Goal: Communication & Community: Share content

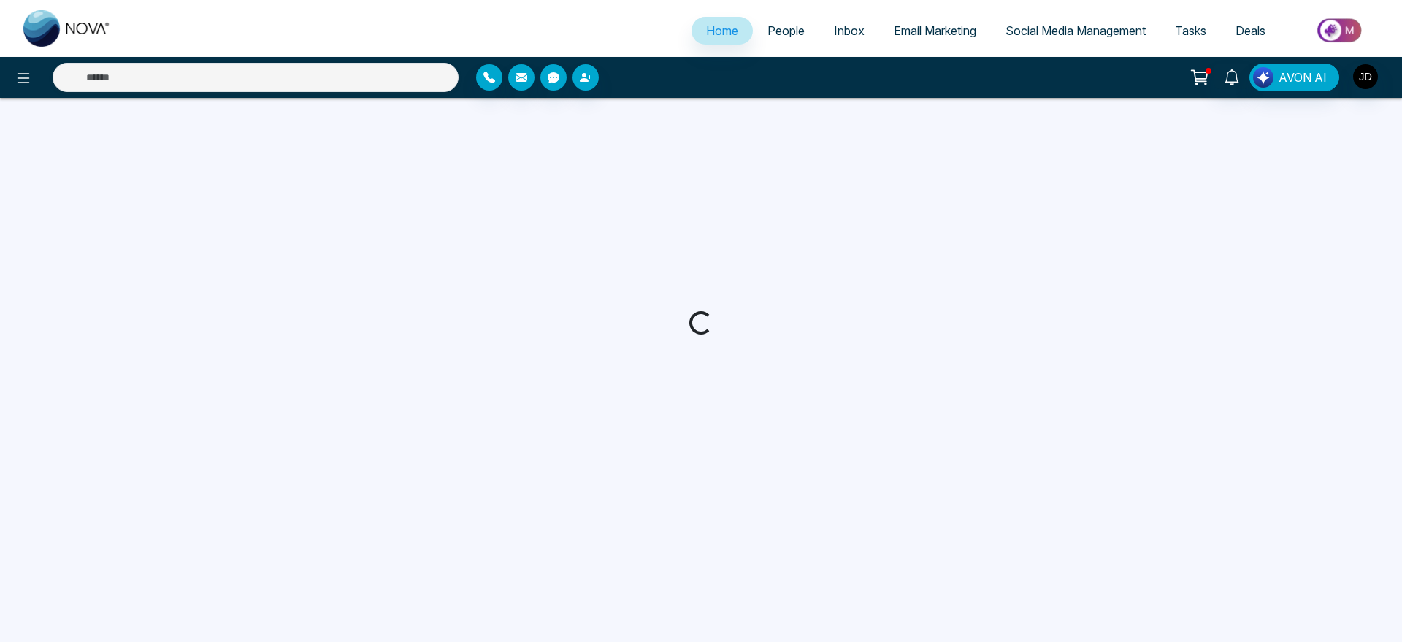
select select "*"
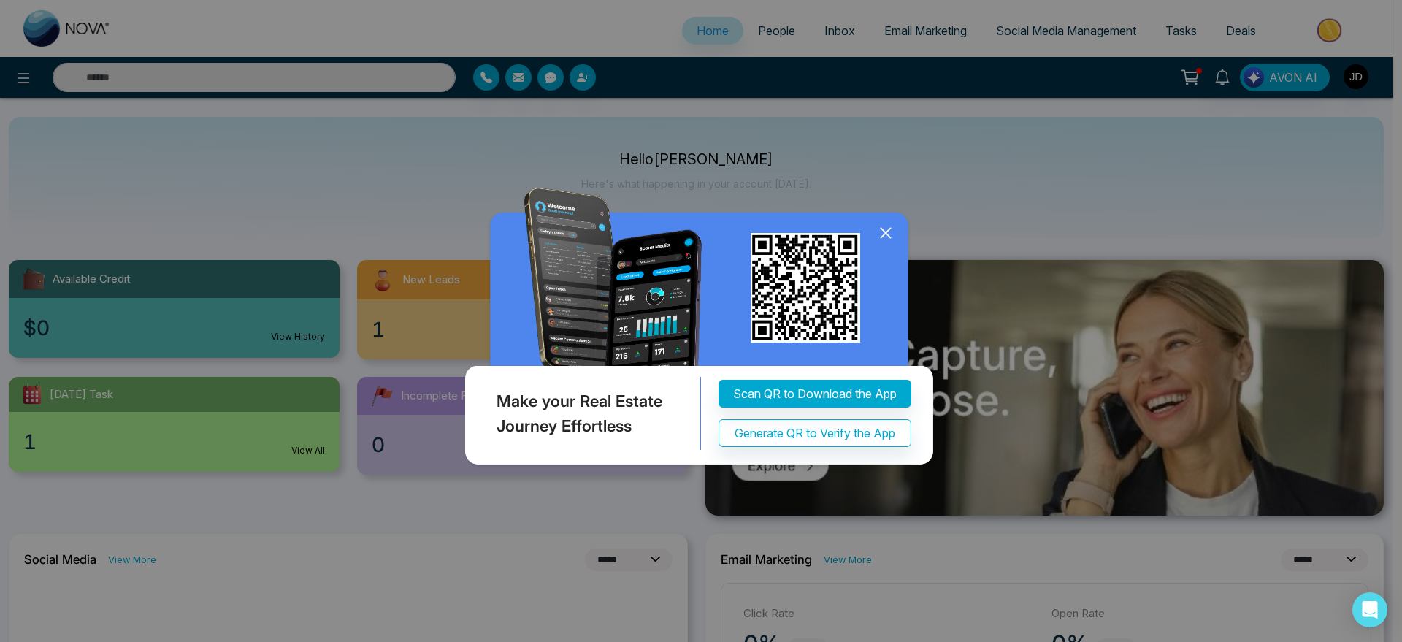
click at [886, 244] on icon at bounding box center [886, 233] width 22 height 22
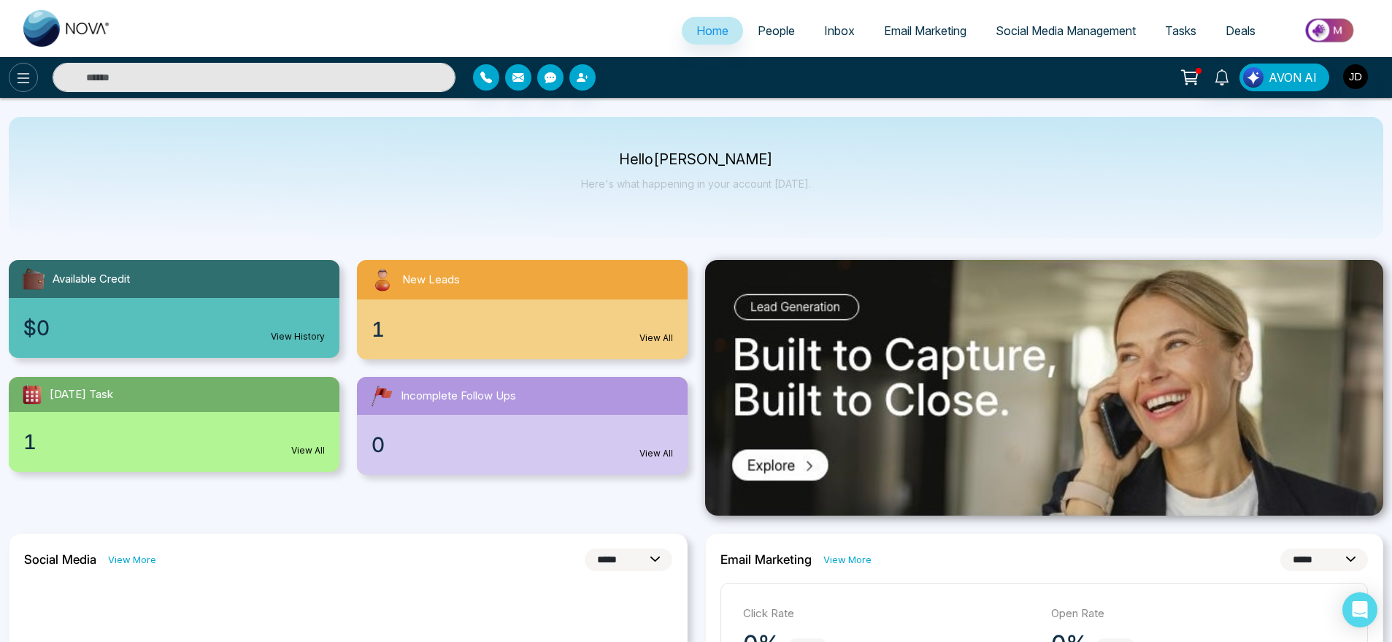
click at [27, 72] on icon at bounding box center [24, 78] width 18 height 18
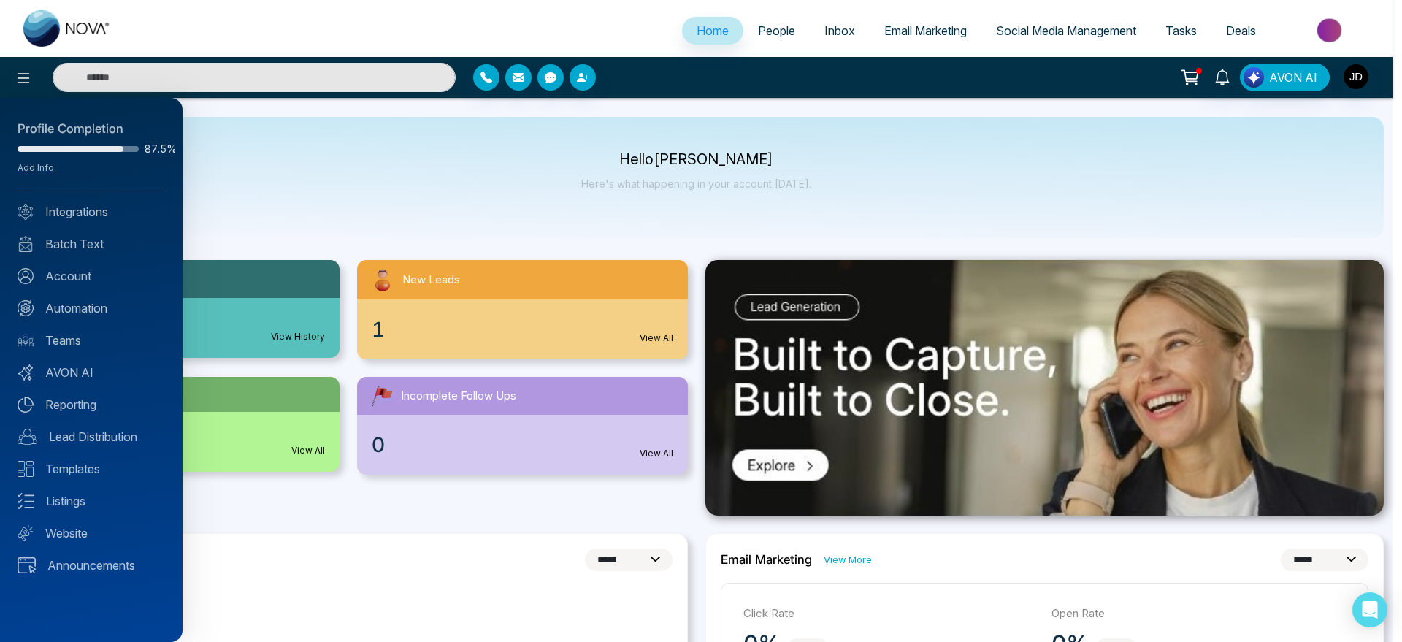
click at [261, 154] on div at bounding box center [701, 321] width 1402 height 642
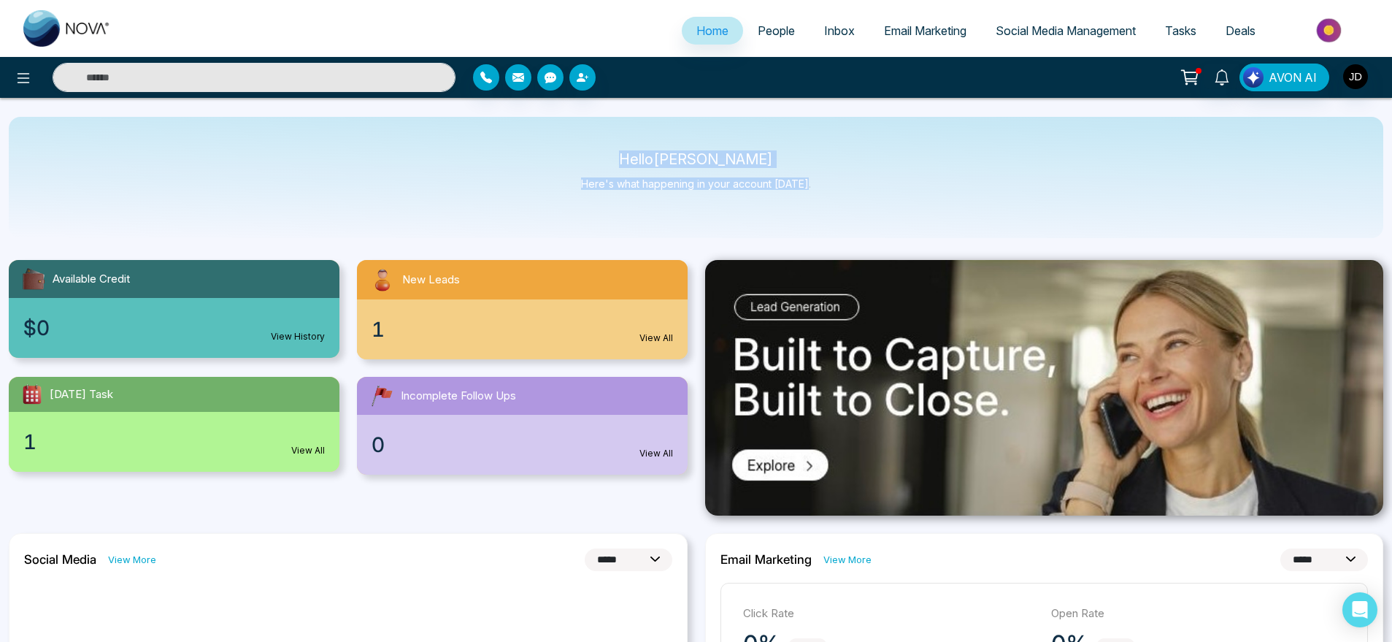
drag, startPoint x: 579, startPoint y: 158, endPoint x: 837, endPoint y: 181, distance: 259.5
click at [837, 181] on div "Hello John M. Davis Here's what happening in your account today." at bounding box center [696, 177] width 1375 height 121
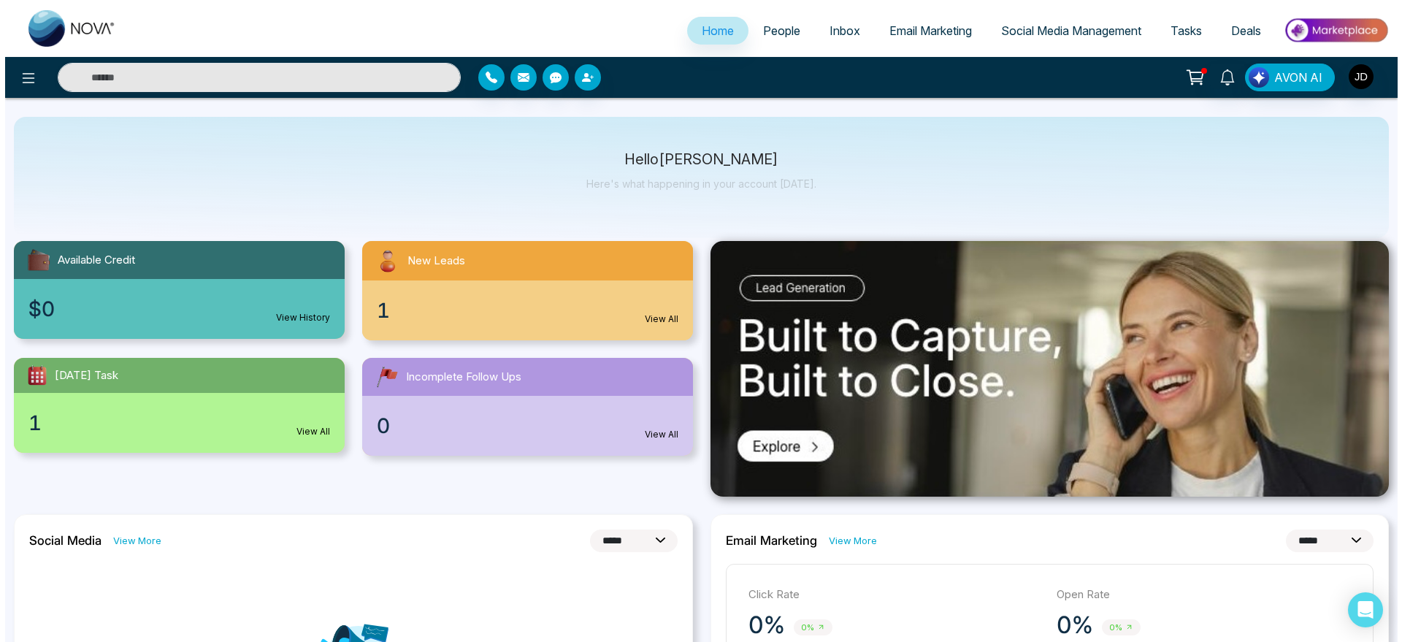
scroll to position [18, 0]
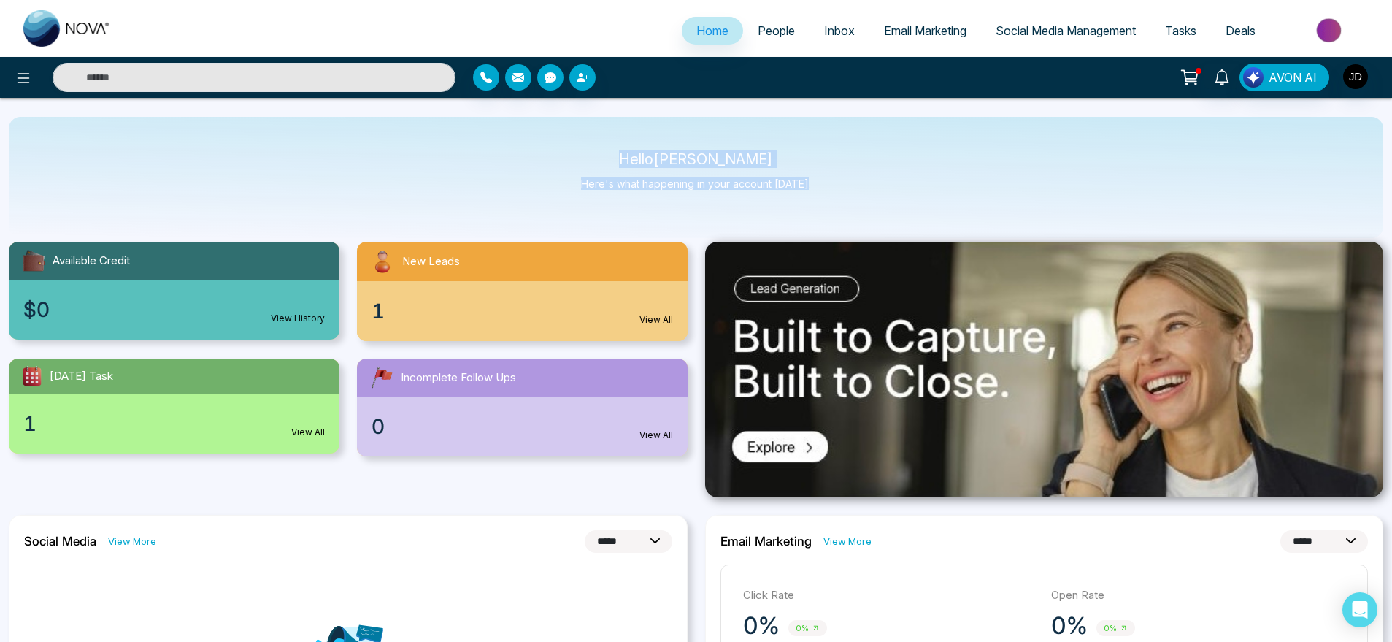
drag, startPoint x: 625, startPoint y: 145, endPoint x: 861, endPoint y: 193, distance: 240.6
click at [861, 193] on div "Hello John M. Davis Here's what happening in your account today." at bounding box center [696, 177] width 1375 height 121
drag, startPoint x: 812, startPoint y: 192, endPoint x: 616, endPoint y: 153, distance: 199.5
click at [616, 153] on div "Hello John M. Davis Here's what happening in your account today." at bounding box center [696, 177] width 1375 height 121
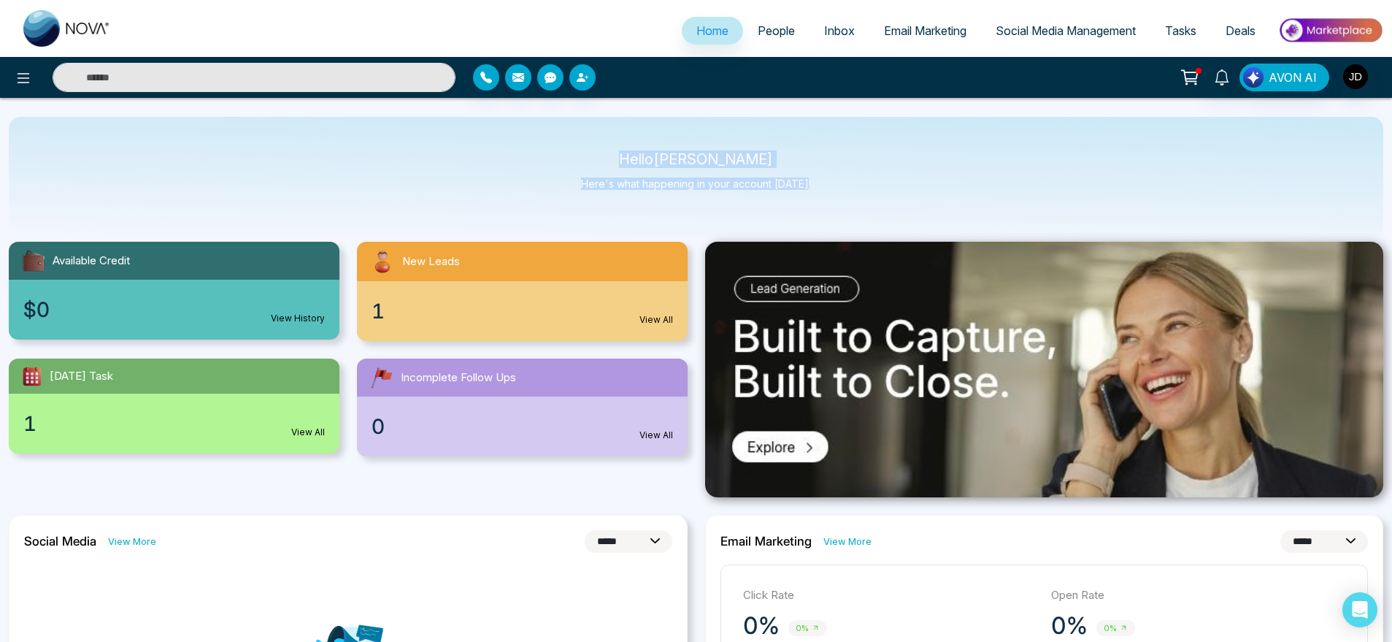
click at [616, 153] on p "Hello John M. Davis" at bounding box center [696, 159] width 230 height 12
drag, startPoint x: 616, startPoint y: 153, endPoint x: 883, endPoint y: 213, distance: 273.1
click at [883, 213] on div "Hello John M. Davis Here's what happening in your account today." at bounding box center [696, 177] width 1375 height 121
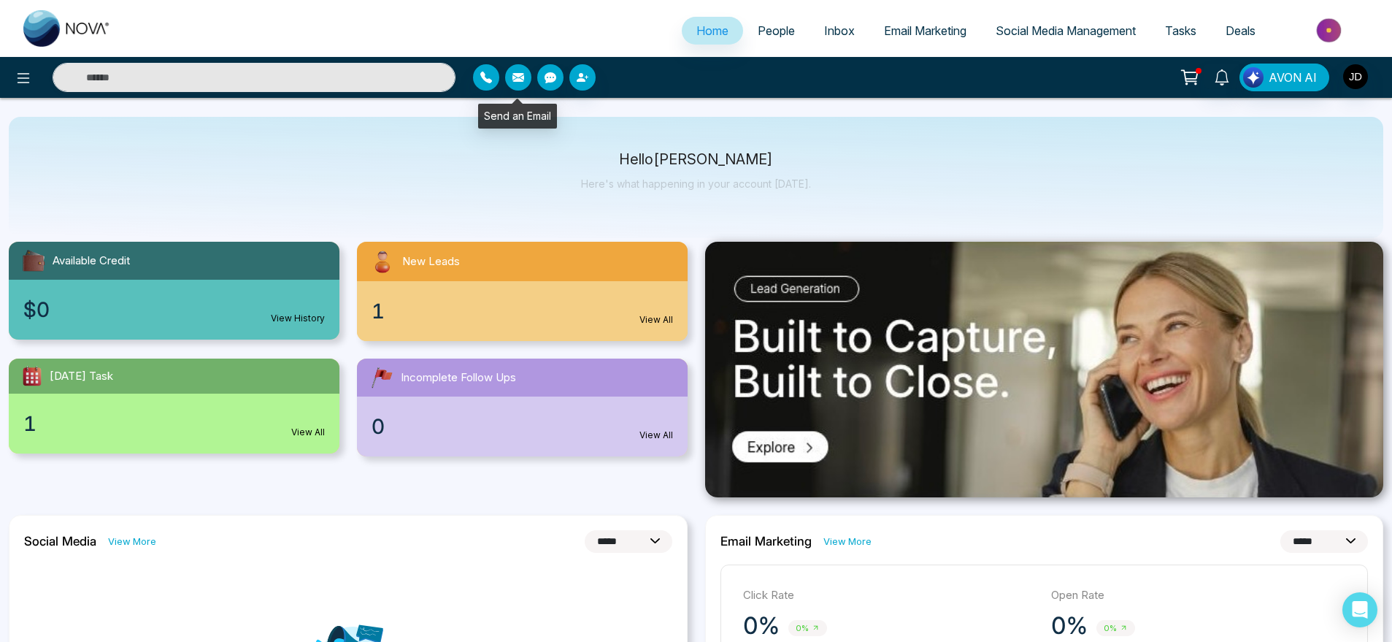
click at [519, 77] on icon "button" at bounding box center [519, 78] width 12 height 12
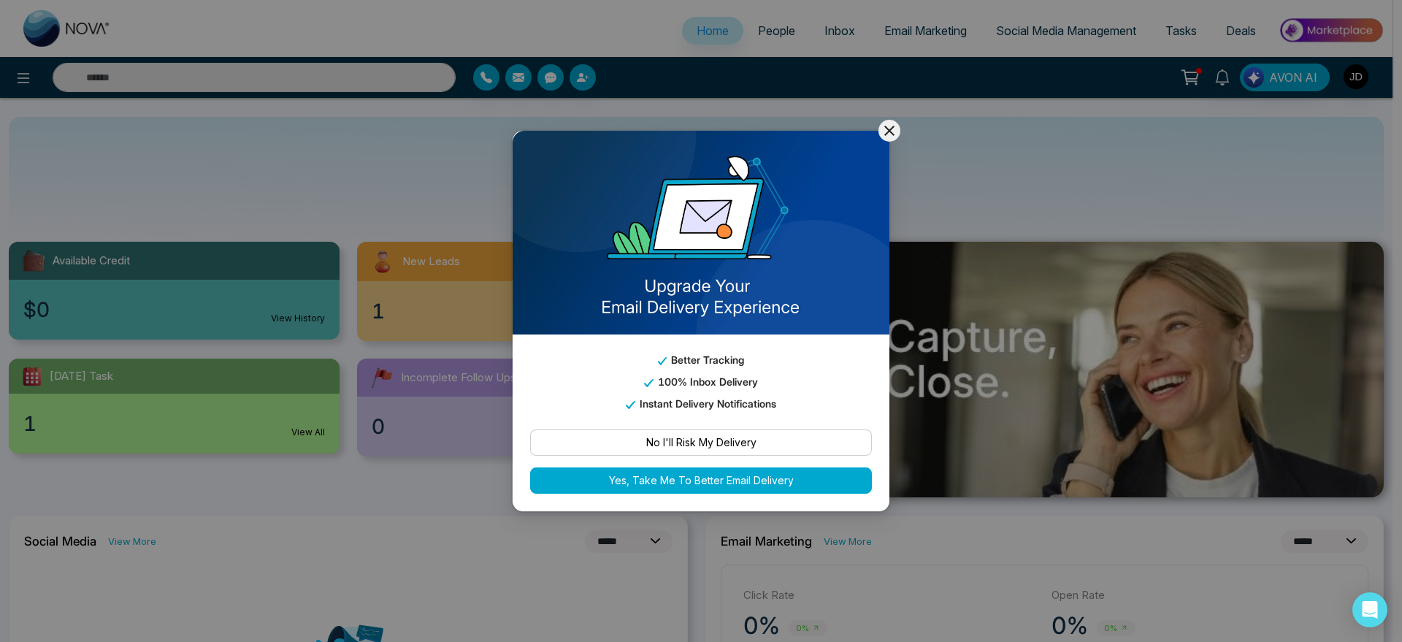
click at [703, 429] on button "No I'll Risk My Delivery" at bounding box center [701, 442] width 342 height 26
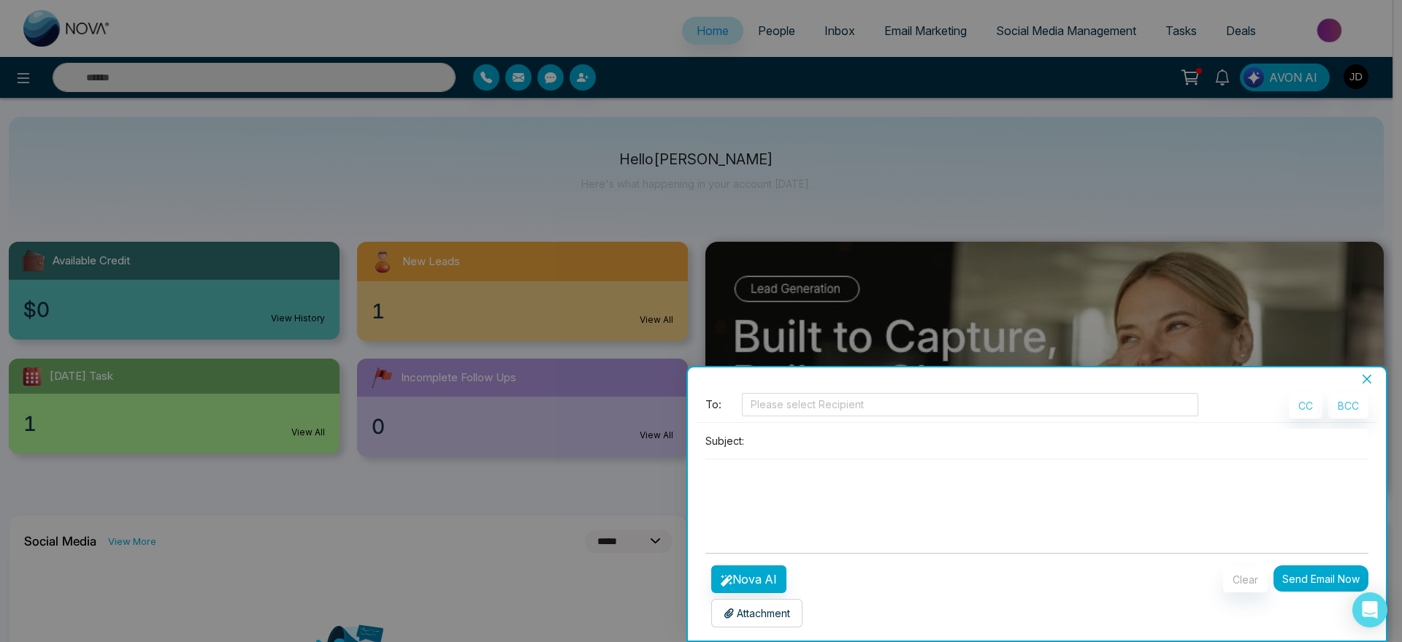
click at [762, 613] on p "Attachment" at bounding box center [757, 612] width 66 height 15
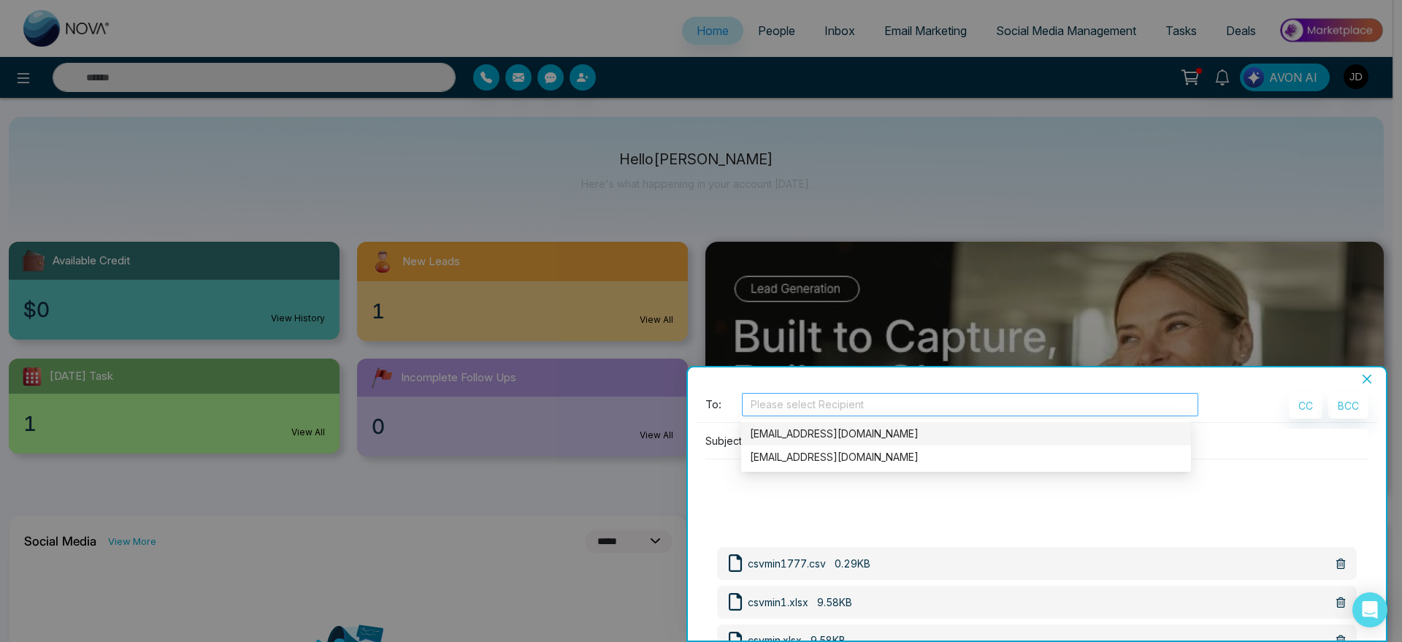
click at [867, 413] on div at bounding box center [969, 405] width 449 height 18
click at [874, 434] on div "anit+1@mmnovatech.com" at bounding box center [966, 434] width 432 height 16
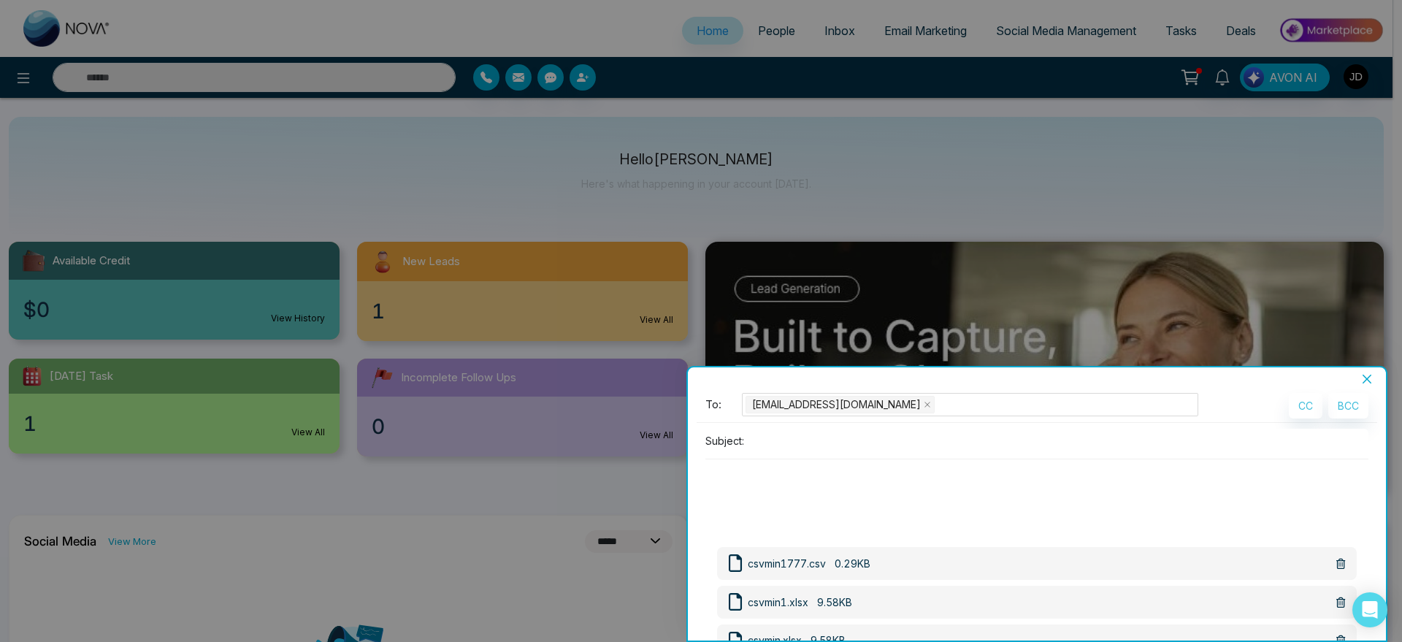
click at [797, 506] on textarea at bounding box center [1036, 494] width 663 height 70
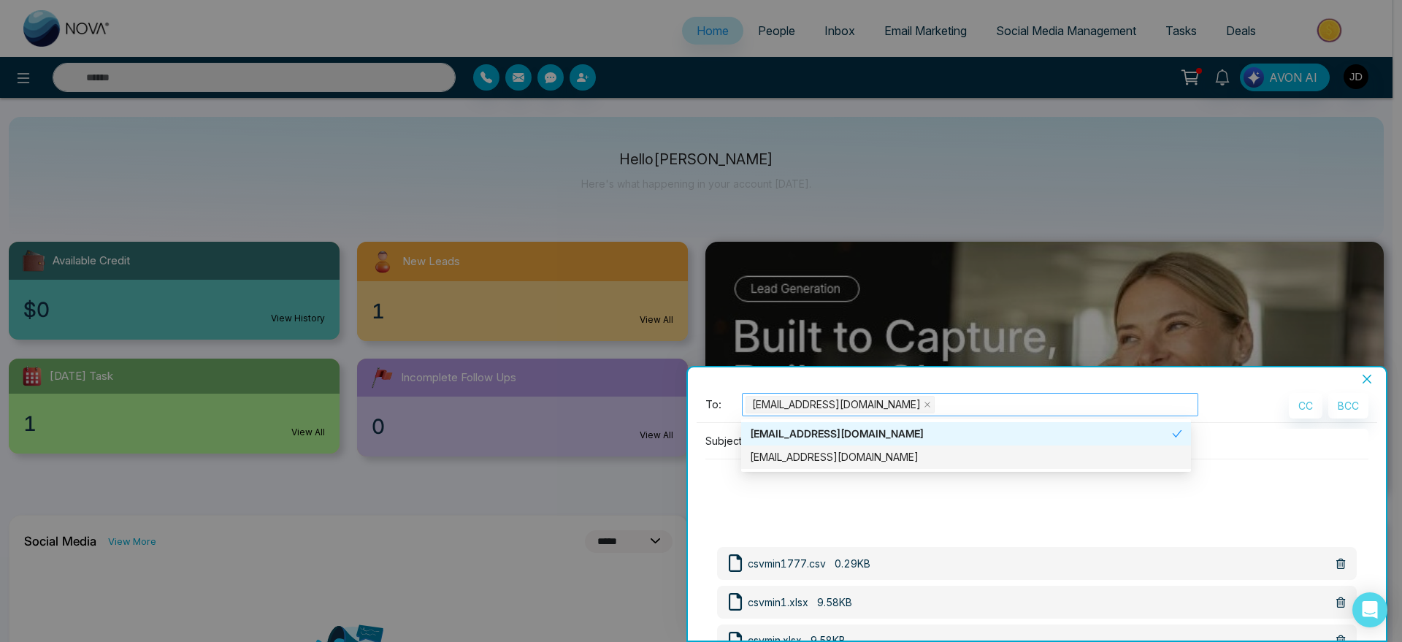
click at [783, 405] on span "anit+1@mmnovatech.com" at bounding box center [836, 404] width 169 height 16
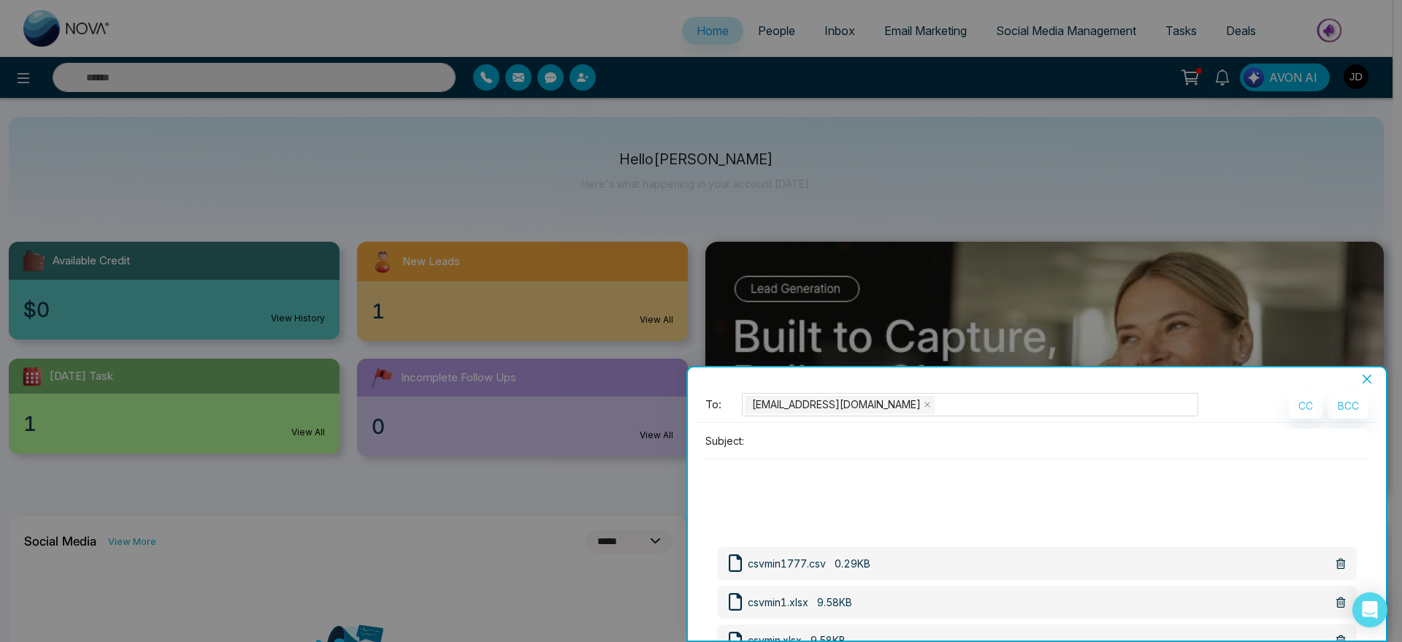
click at [793, 538] on div "Subject:" at bounding box center [1037, 485] width 680 height 112
click at [778, 427] on div "To: anit+1@mmnovatech.com CC BCC Subject:" at bounding box center [1037, 467] width 680 height 148
click at [793, 448] on input at bounding box center [1059, 441] width 618 height 24
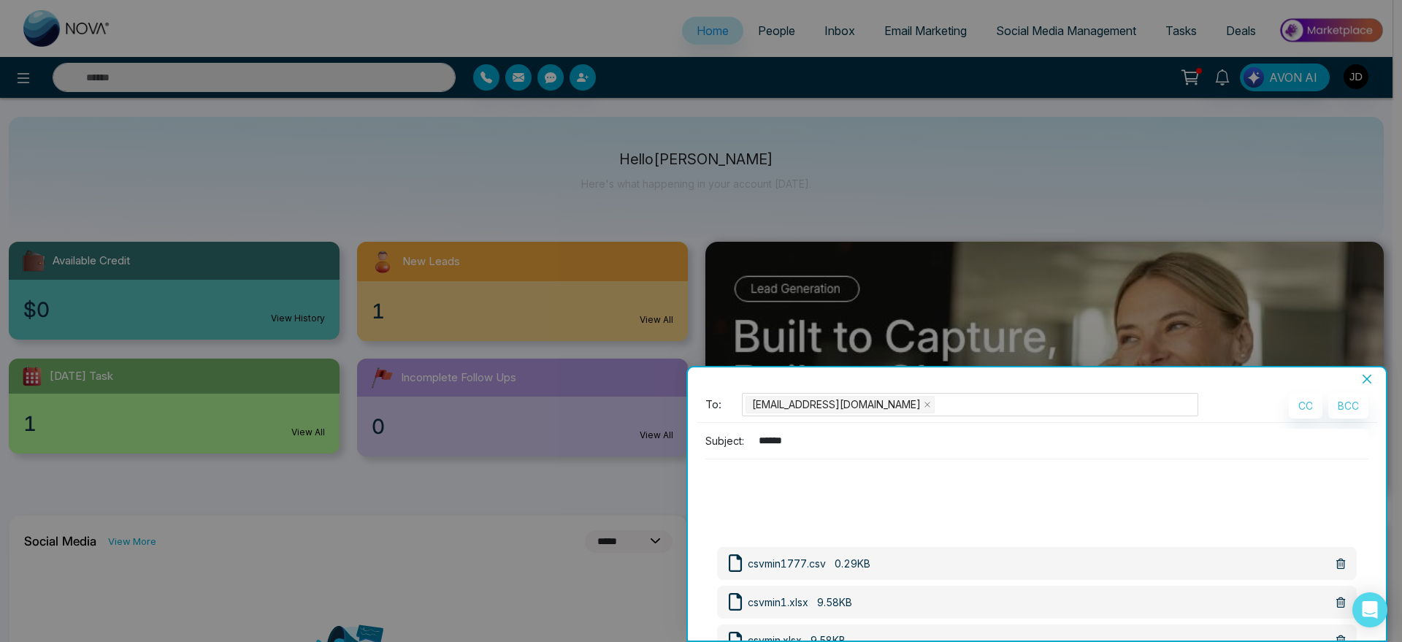
type input "*****"
click at [724, 486] on textarea at bounding box center [1036, 494] width 663 height 70
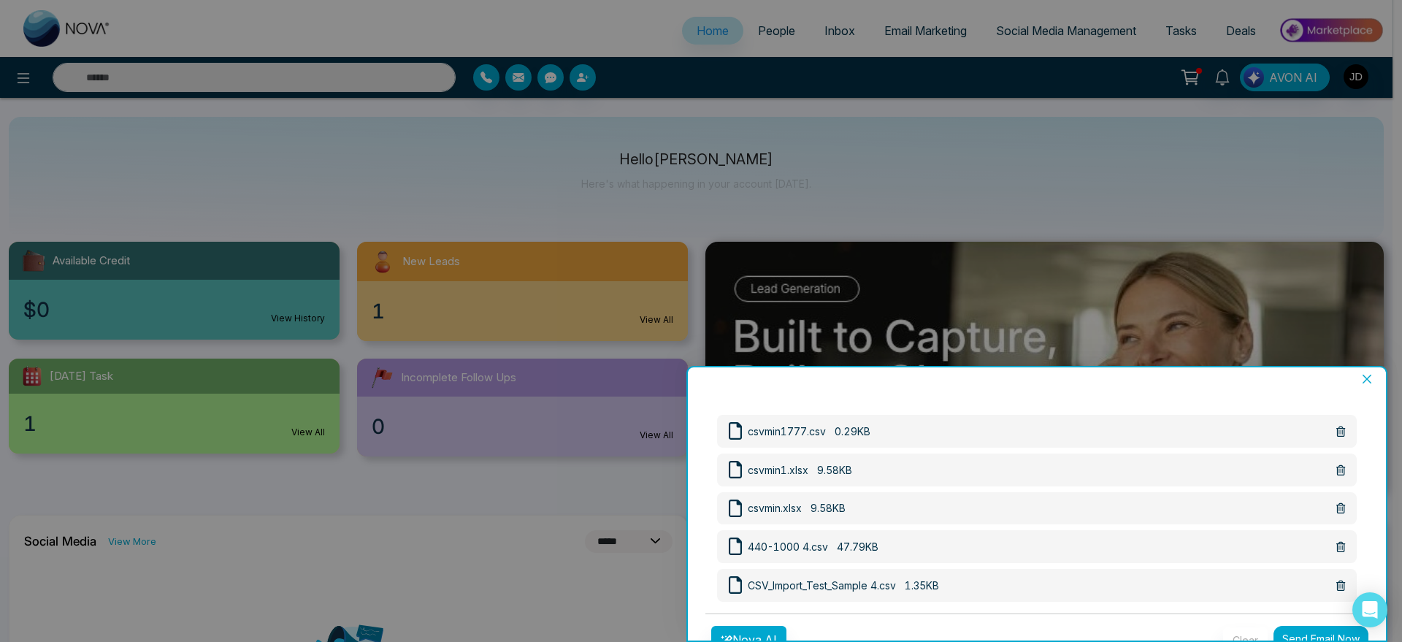
scroll to position [135, 0]
click at [749, 629] on button "Nova AI" at bounding box center [748, 637] width 75 height 28
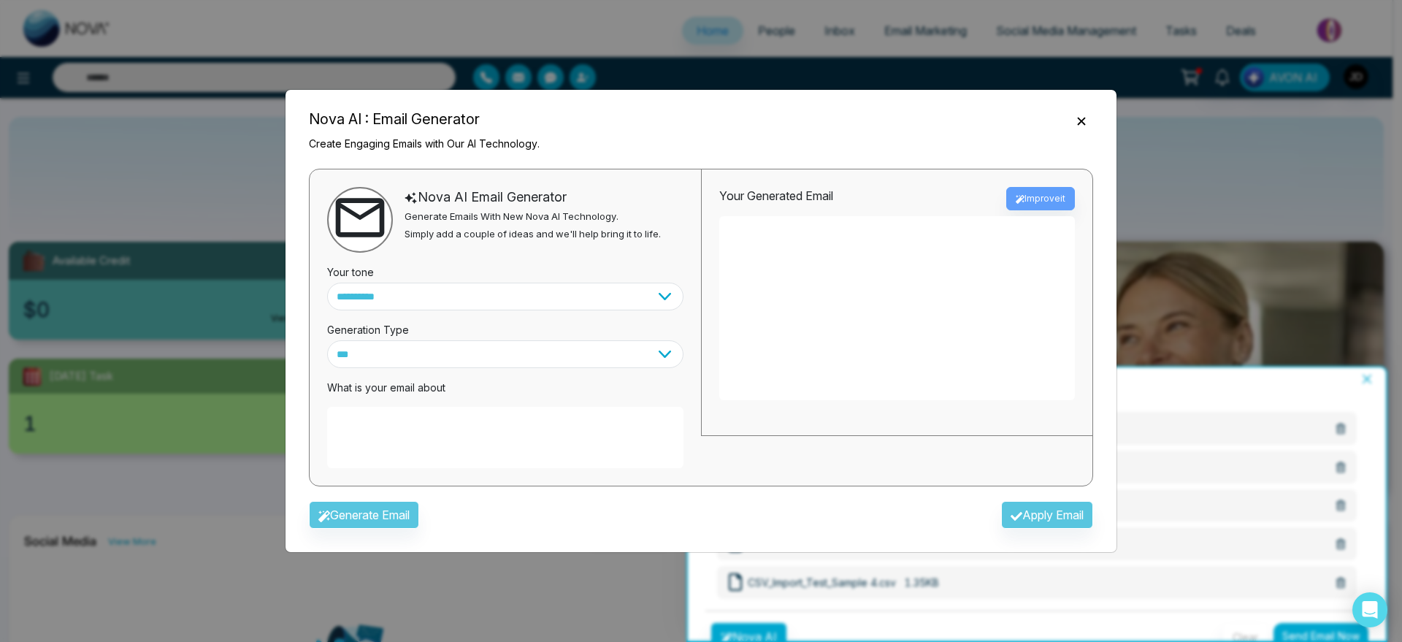
click at [456, 449] on textarea at bounding box center [505, 437] width 356 height 61
type textarea "**********"
click at [405, 526] on button "Generate Email" at bounding box center [364, 515] width 110 height 28
type textarea "**********"
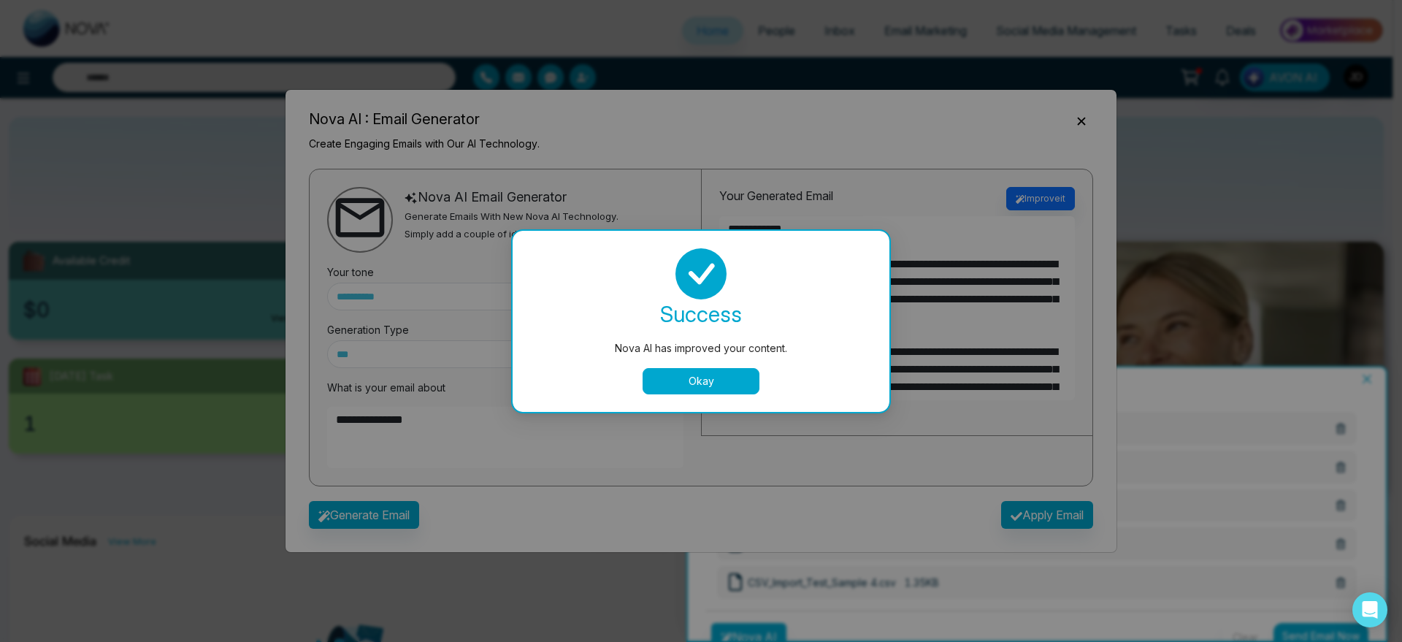
click at [723, 378] on button "Okay" at bounding box center [701, 381] width 117 height 26
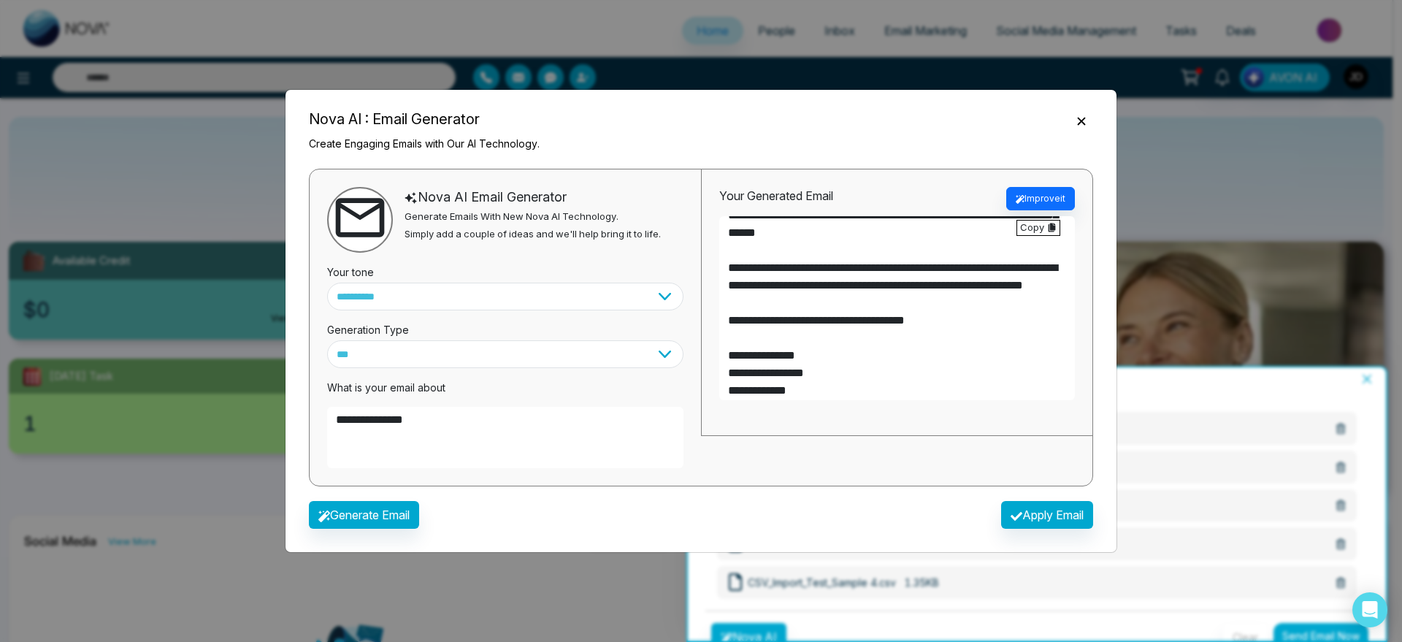
scroll to position [210, 0]
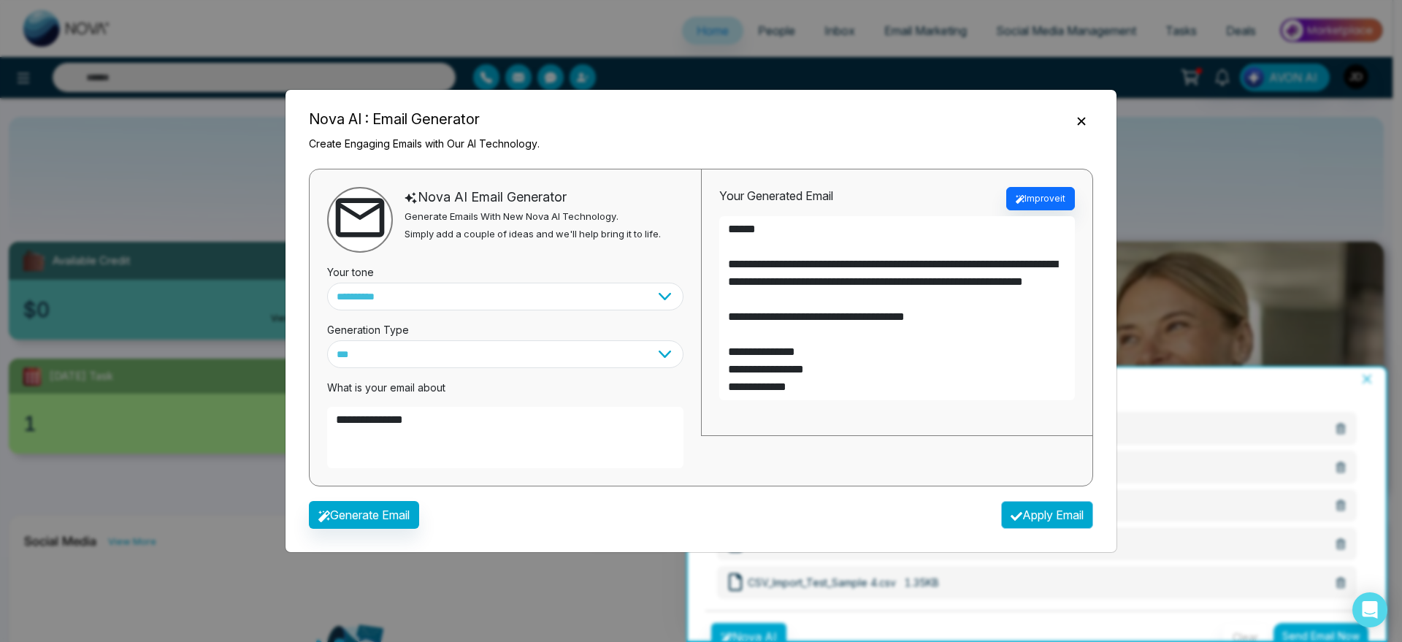
click at [1027, 515] on button "Apply Email" at bounding box center [1047, 515] width 92 height 28
type textarea "**********"
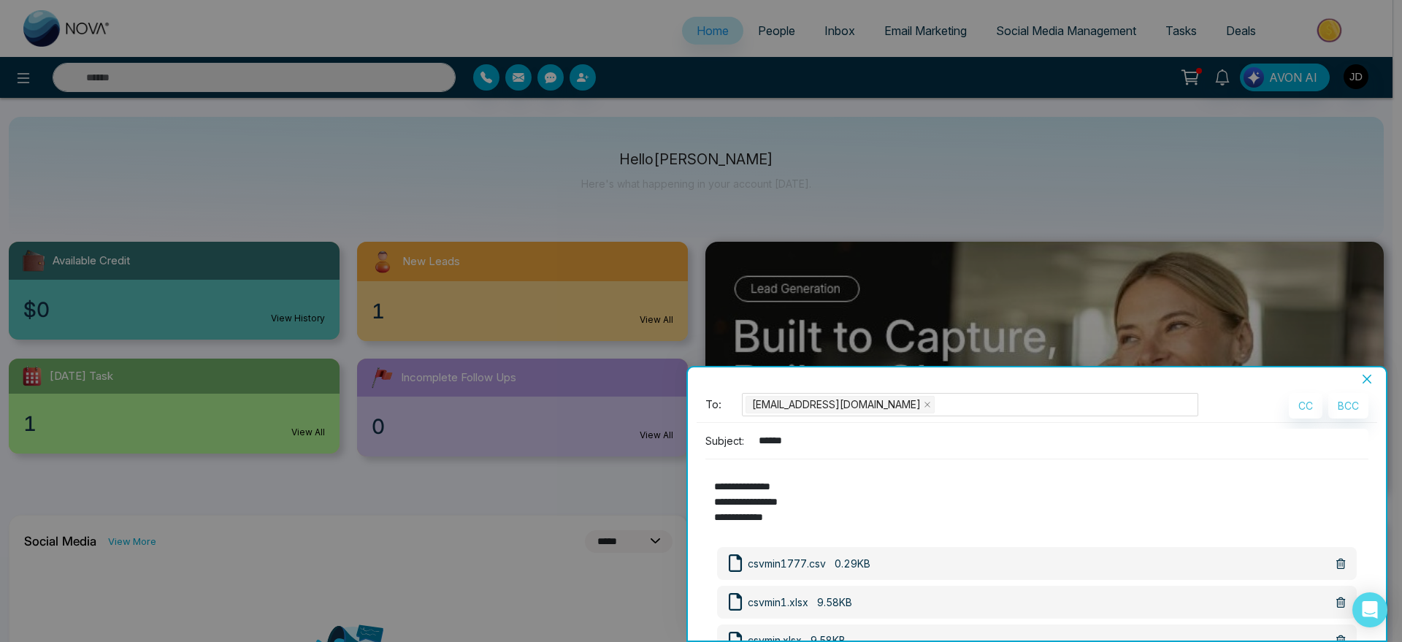
scroll to position [0, 0]
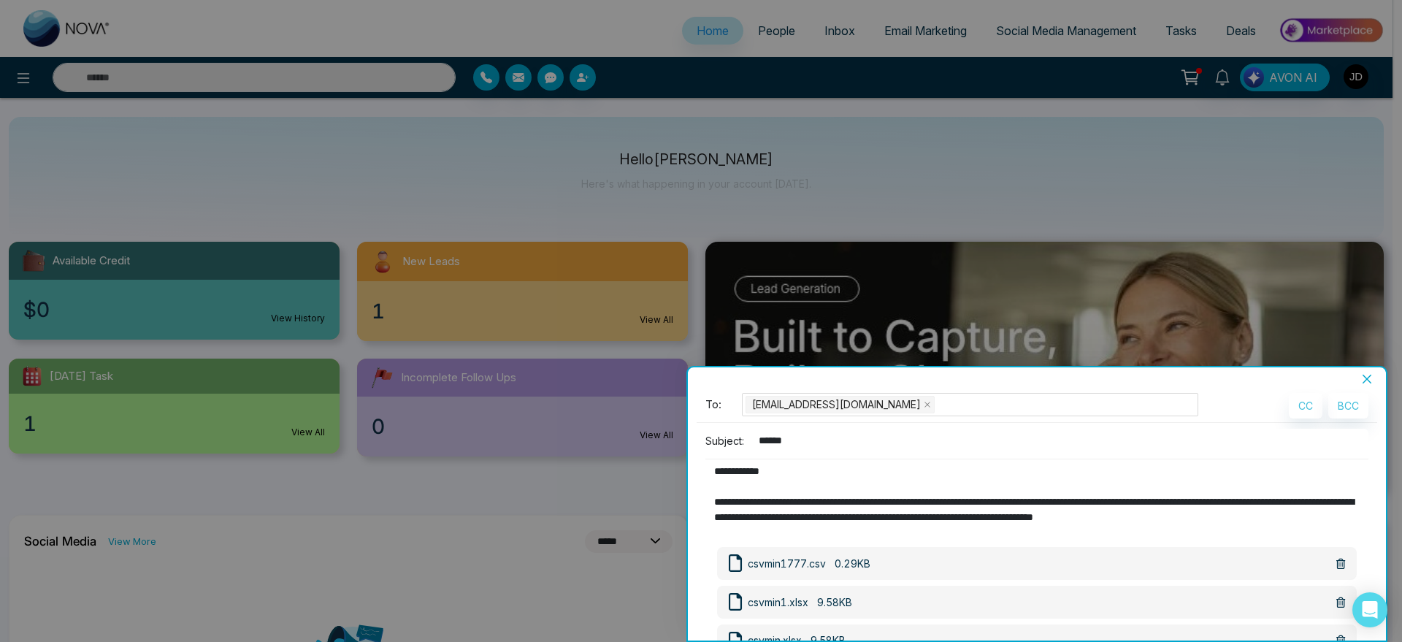
click at [1336, 559] on icon at bounding box center [1340, 564] width 9 height 10
click at [1336, 567] on icon at bounding box center [1340, 564] width 9 height 10
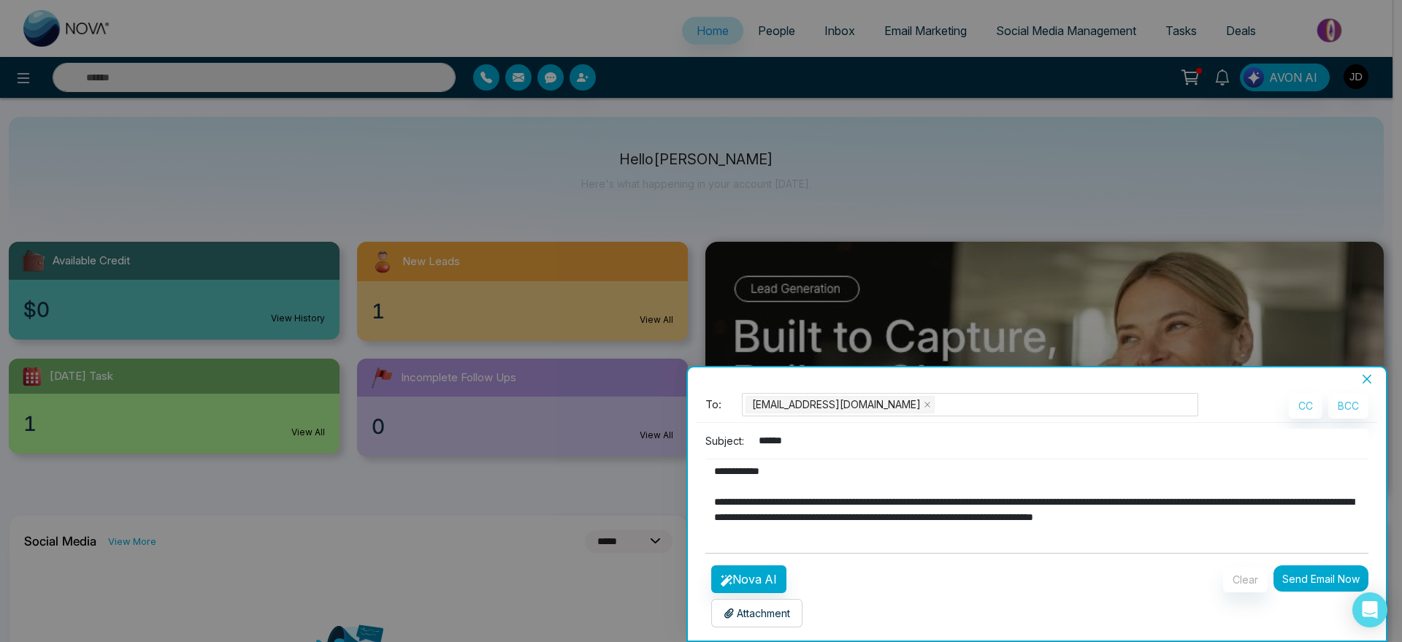
click at [1331, 567] on button "Send Email Now" at bounding box center [1320, 578] width 95 height 26
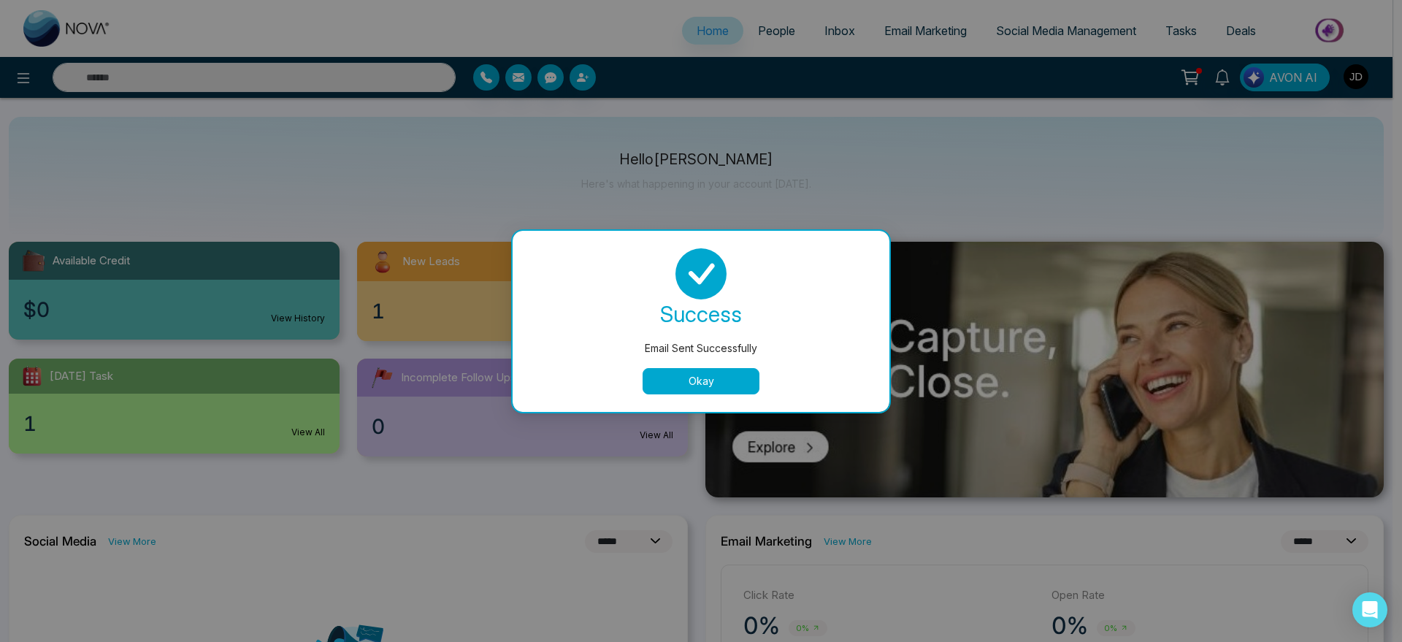
click at [721, 380] on button "Okay" at bounding box center [701, 381] width 117 height 26
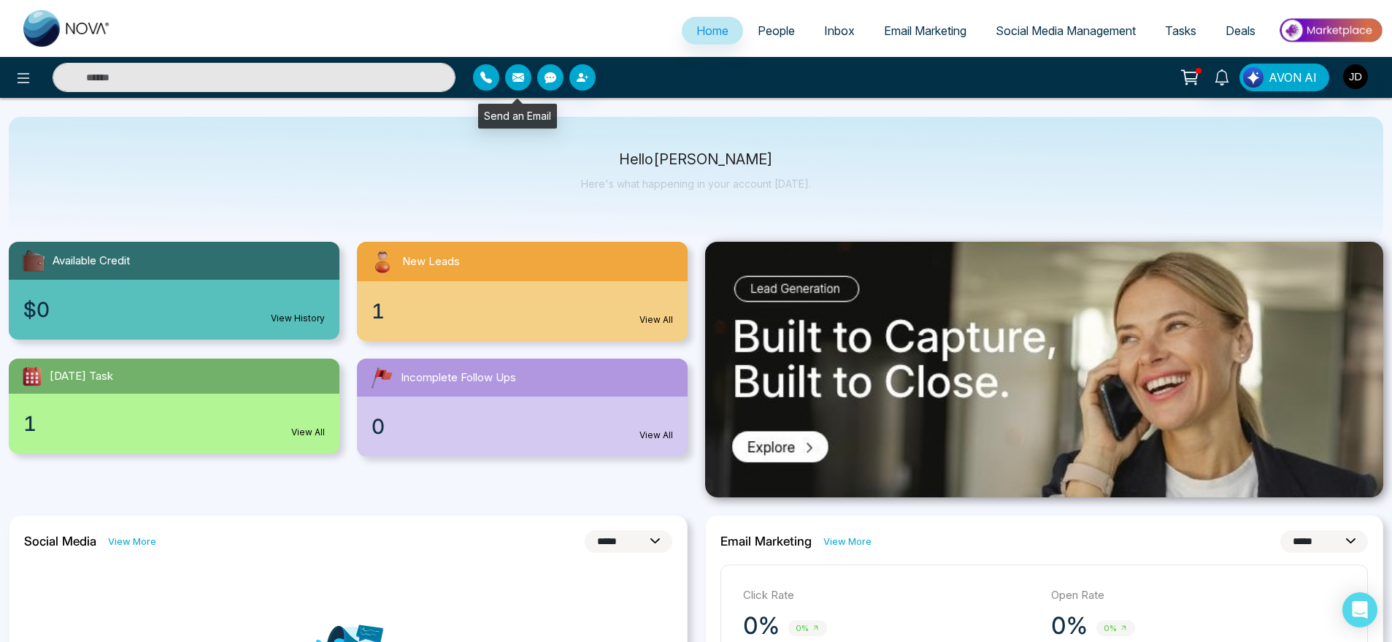
click at [520, 75] on icon "button" at bounding box center [519, 77] width 12 height 9
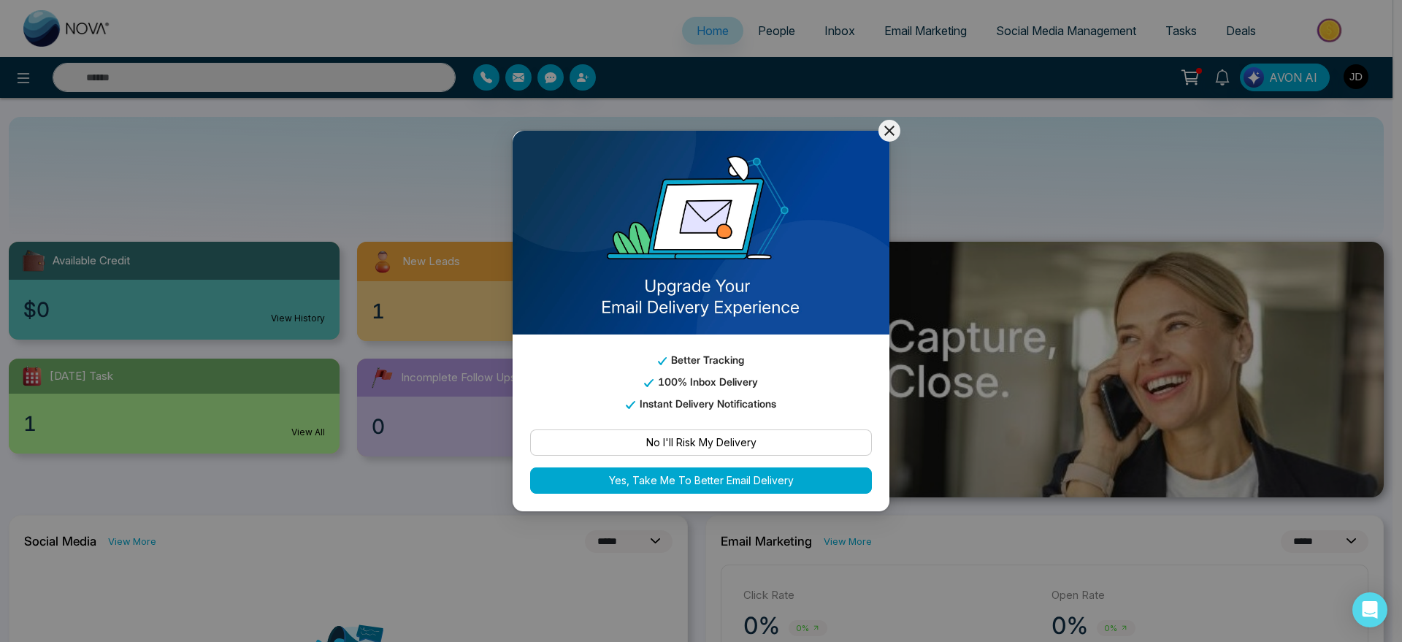
click at [721, 342] on div "Better Tracking 100% Inbox Delivery Instant Delivery Notifications" at bounding box center [701, 372] width 377 height 77
click at [718, 433] on button "No I'll Risk My Delivery" at bounding box center [701, 442] width 342 height 26
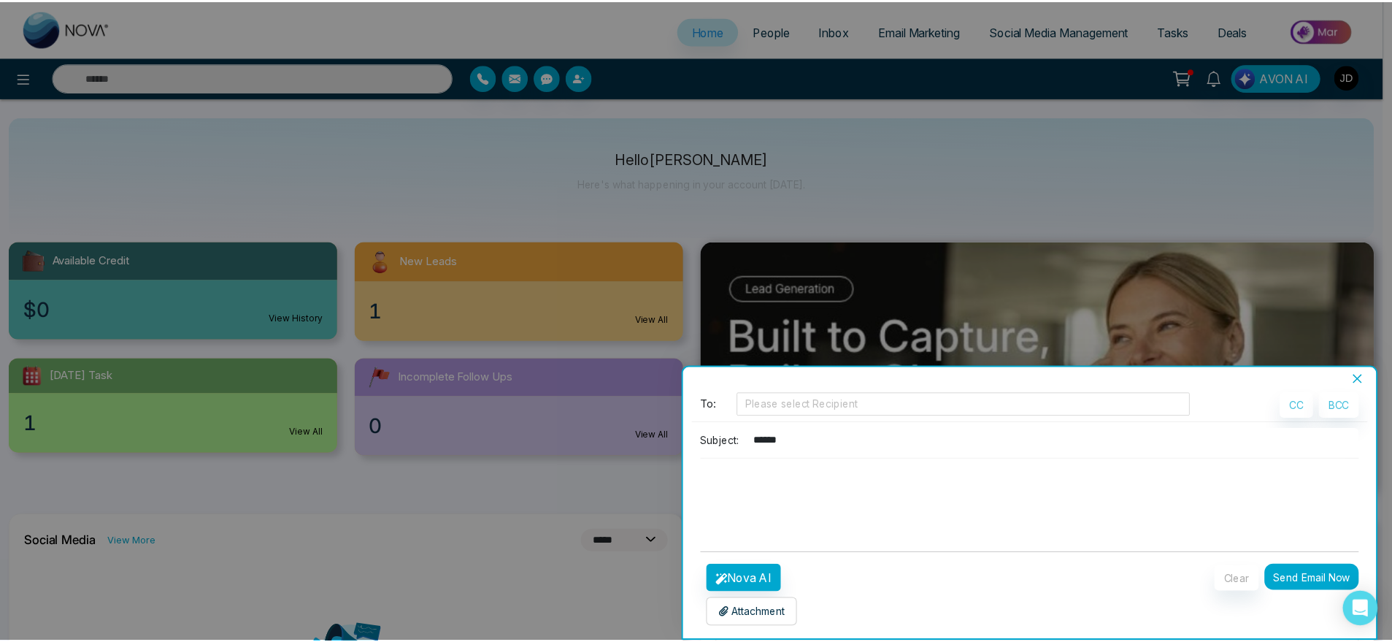
scroll to position [4, 0]
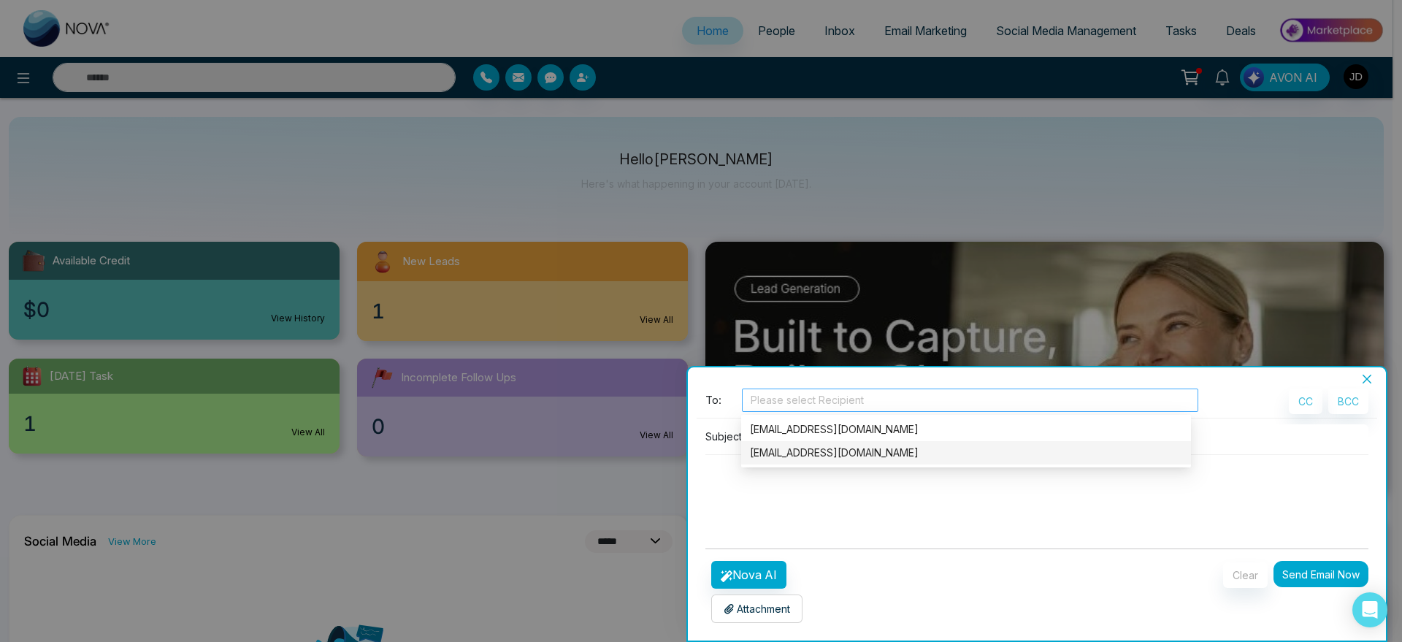
click at [864, 406] on div at bounding box center [969, 400] width 449 height 18
click at [870, 428] on div "anit+1@mmnovatech.com" at bounding box center [966, 429] width 432 height 16
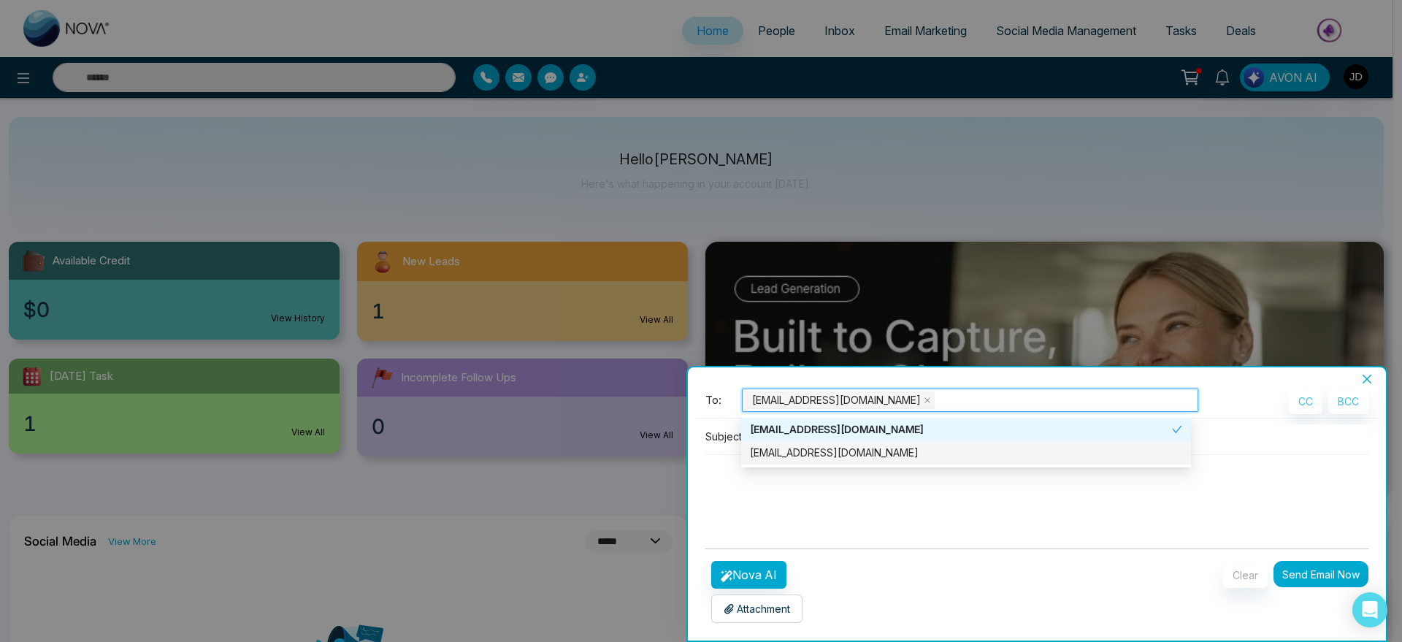
click at [820, 510] on textarea at bounding box center [1031, 490] width 653 height 70
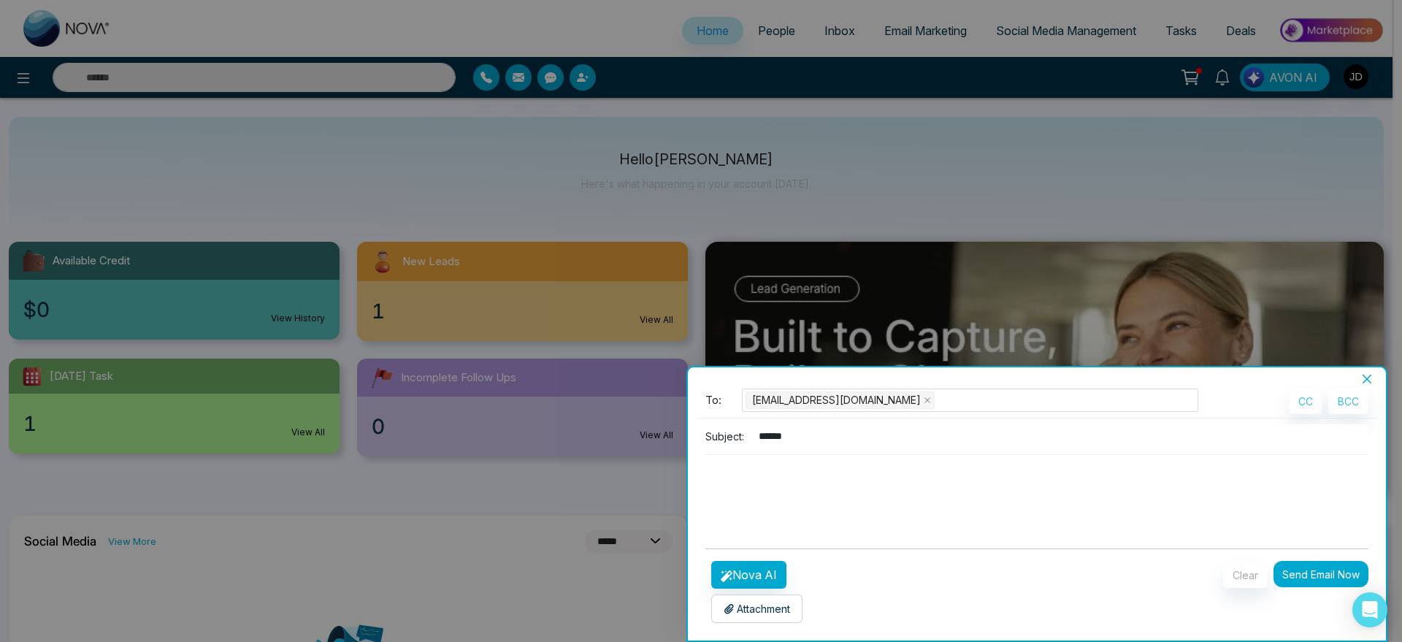
click at [816, 421] on div "To: anit+1@mmnovatech.com CC BCC Subject: *****" at bounding box center [1037, 462] width 680 height 148
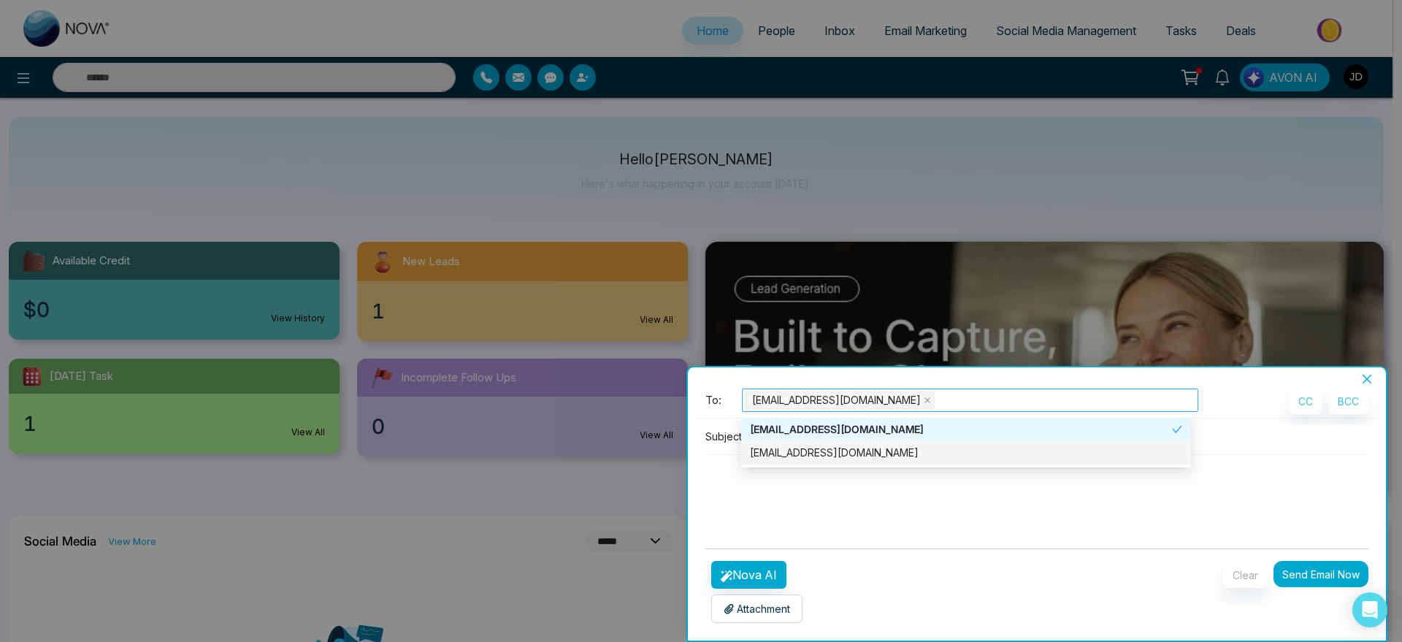
click at [785, 402] on span "anit+1@mmnovatech.com" at bounding box center [836, 400] width 169 height 16
click at [924, 402] on icon "close" at bounding box center [927, 399] width 7 height 7
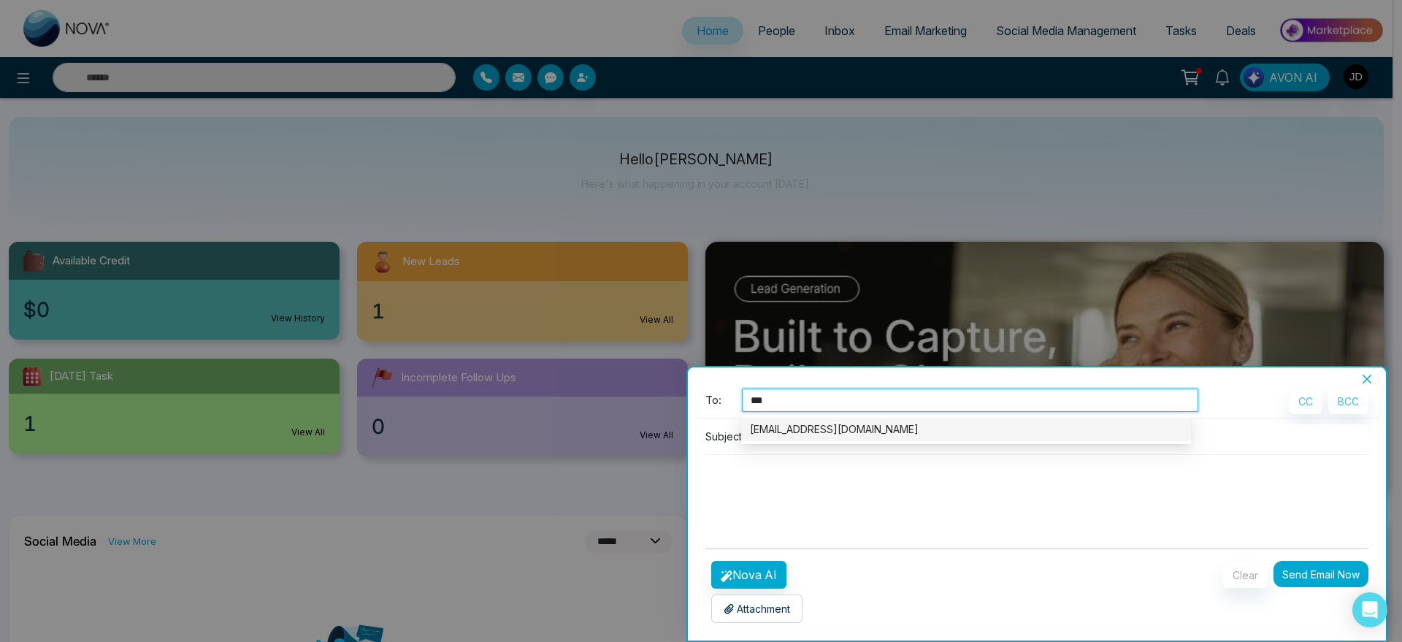
type input "****"
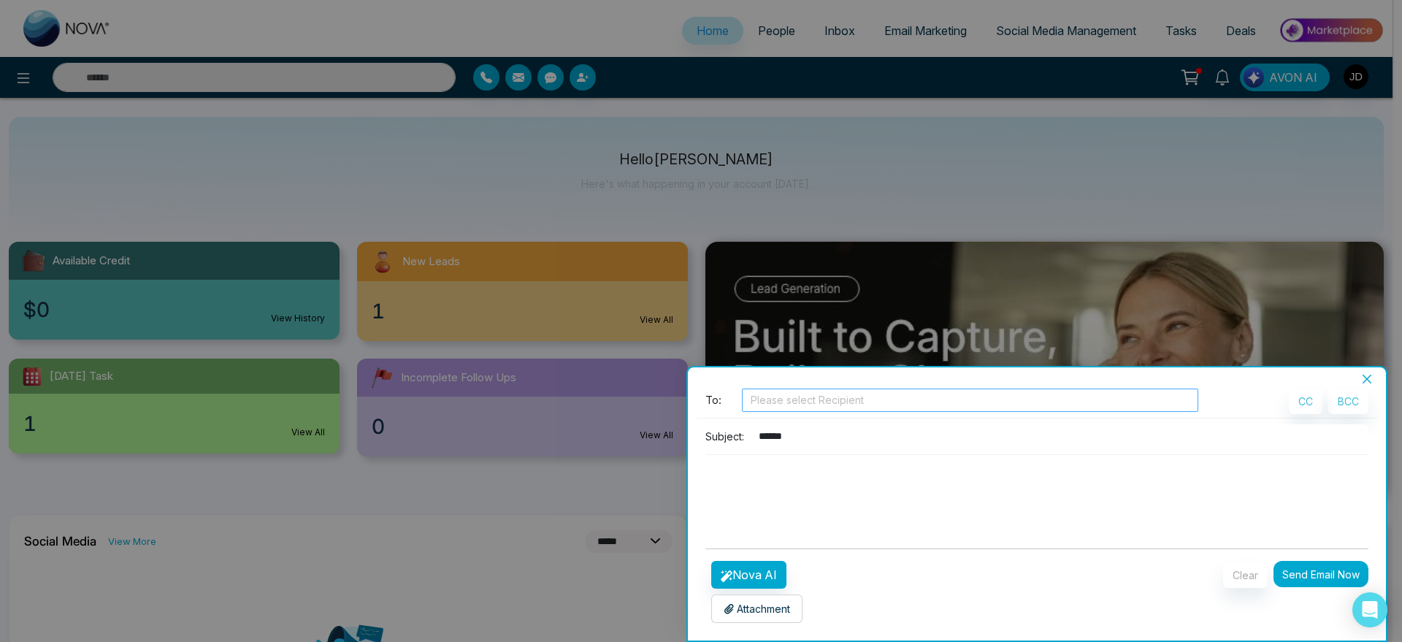
click at [756, 41] on div at bounding box center [701, 321] width 1402 height 642
click at [769, 38] on div at bounding box center [701, 321] width 1402 height 642
click at [1368, 377] on icon "close" at bounding box center [1367, 379] width 12 height 12
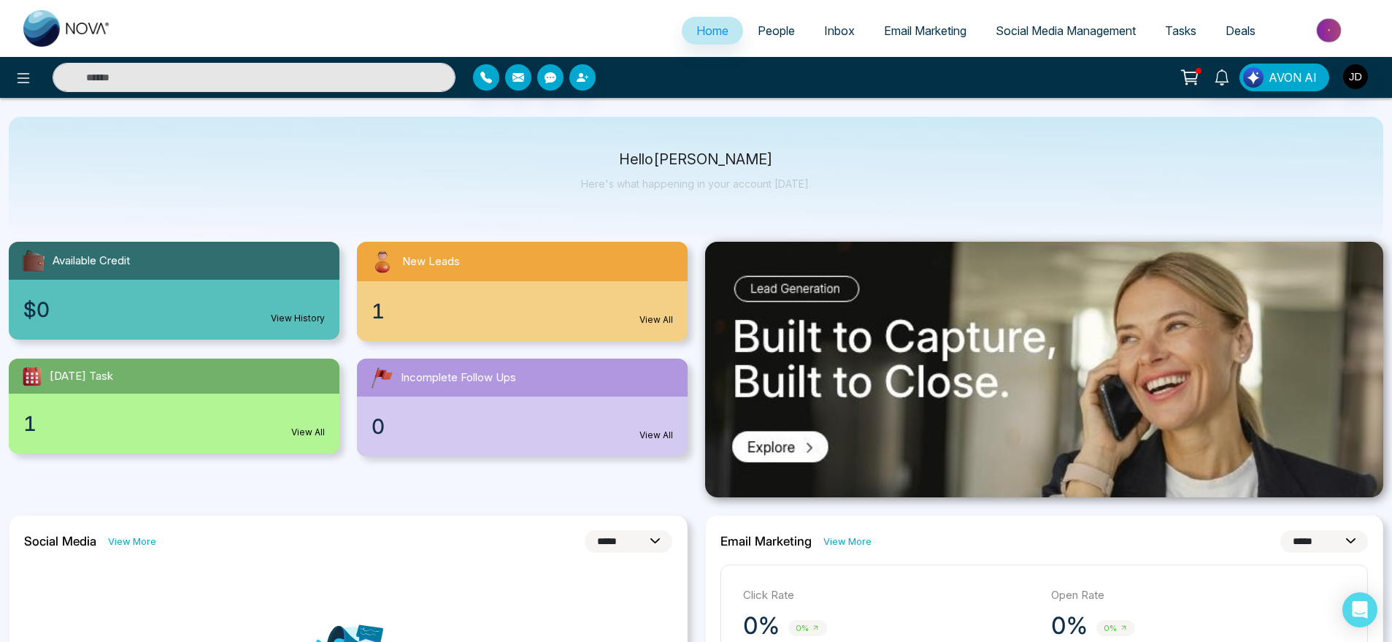
click at [767, 38] on link "People" at bounding box center [776, 31] width 66 height 28
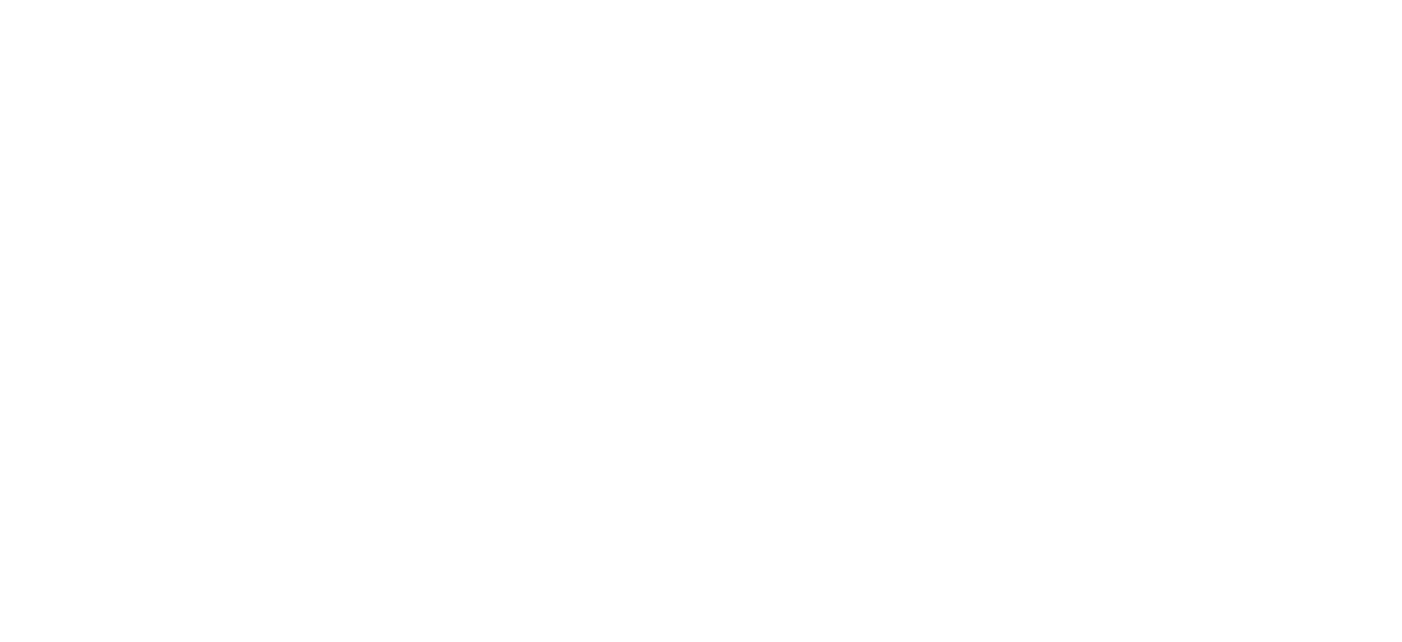
select select "*"
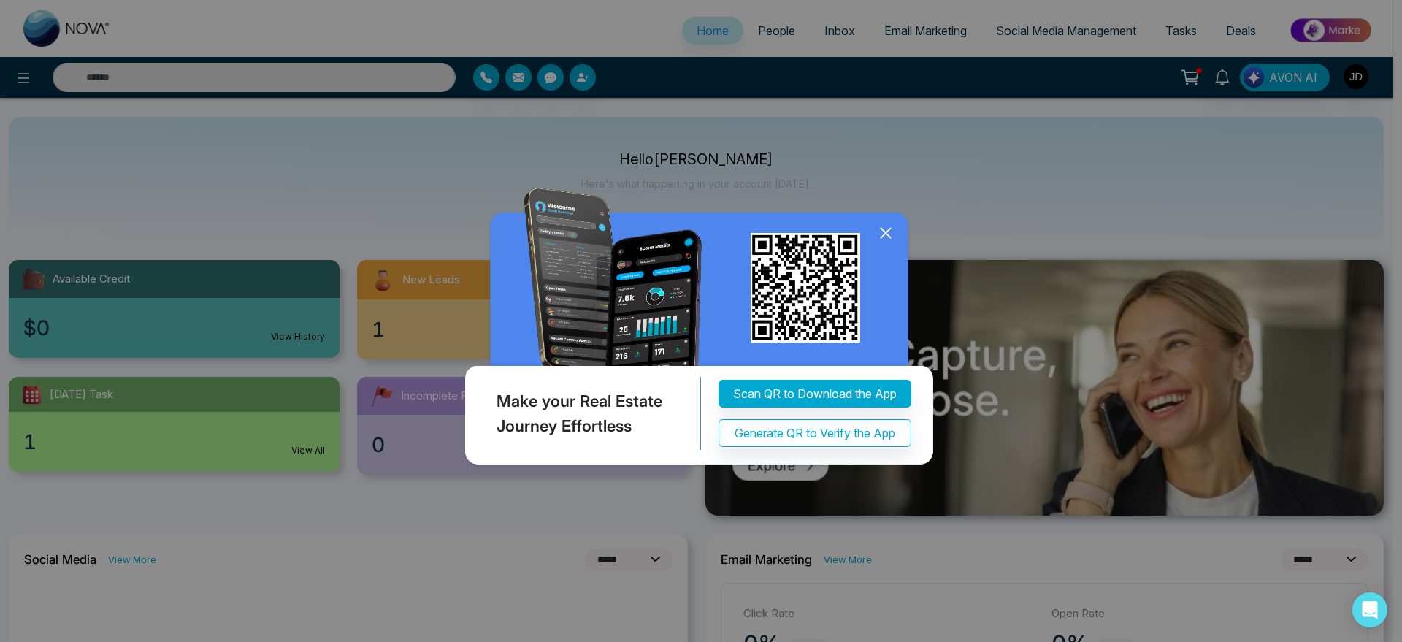
click at [880, 235] on icon at bounding box center [886, 233] width 22 height 22
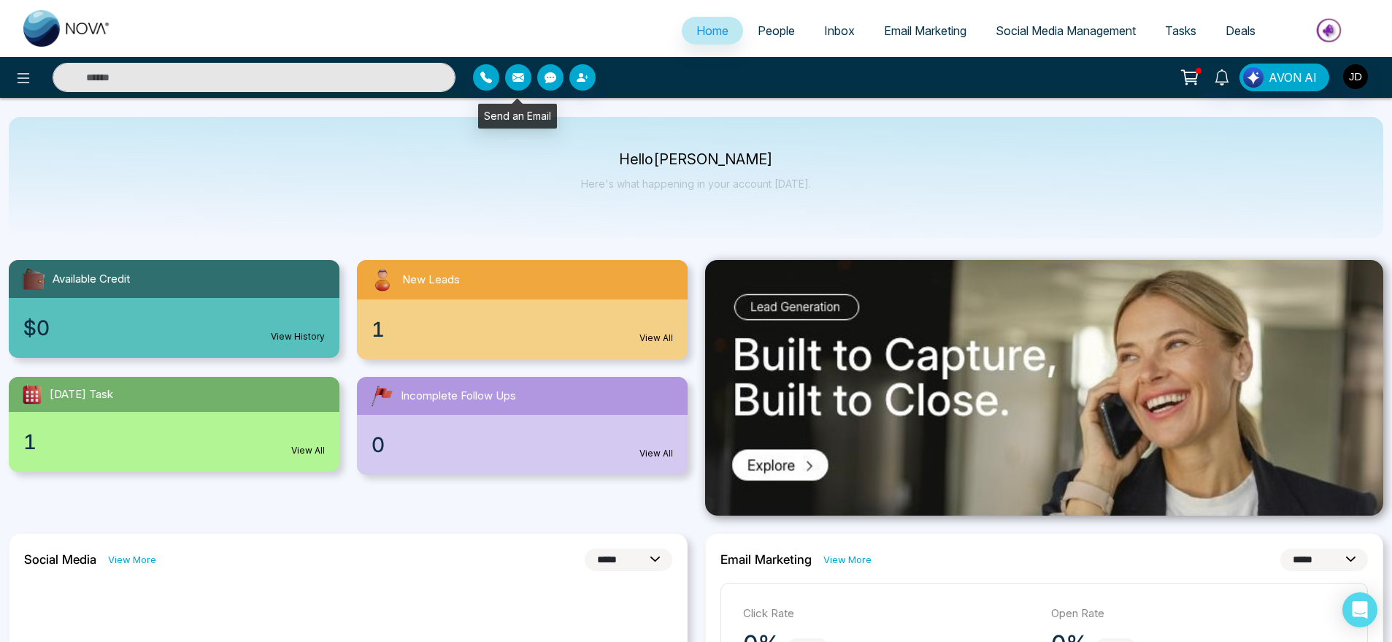
click at [520, 72] on icon "button" at bounding box center [519, 78] width 12 height 12
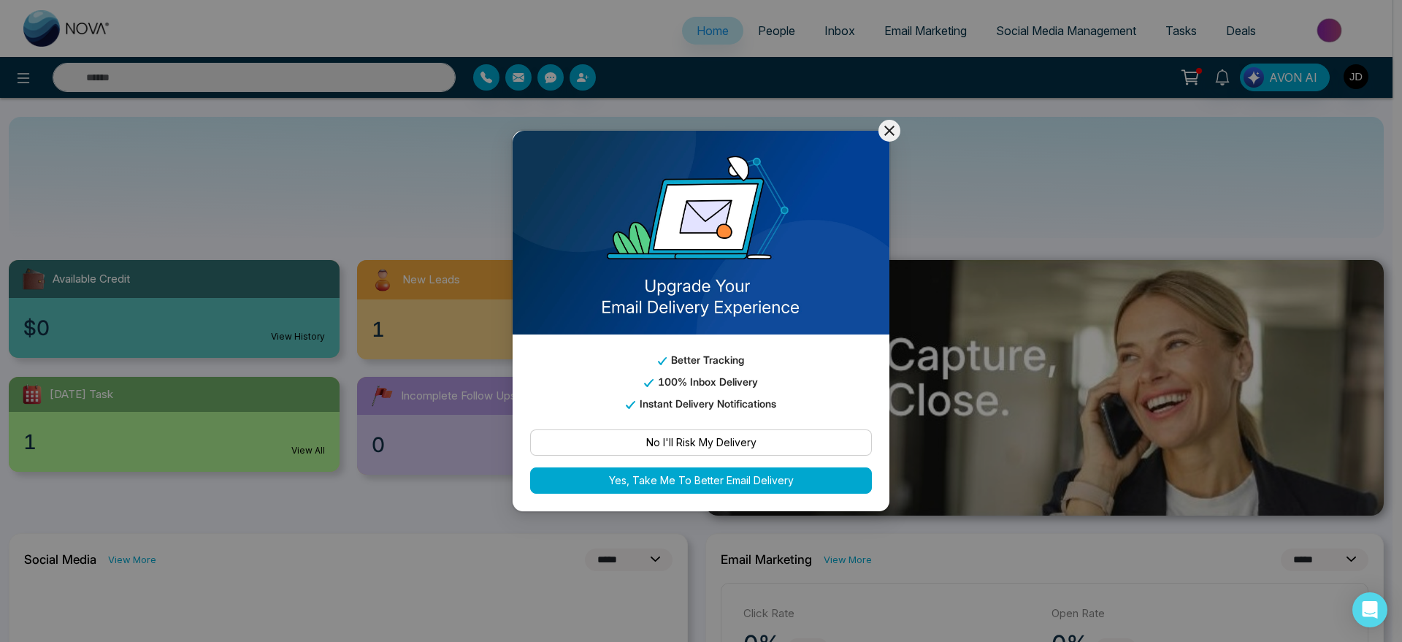
click at [699, 467] on button "Yes, Take Me To Better Email Delivery" at bounding box center [701, 480] width 342 height 26
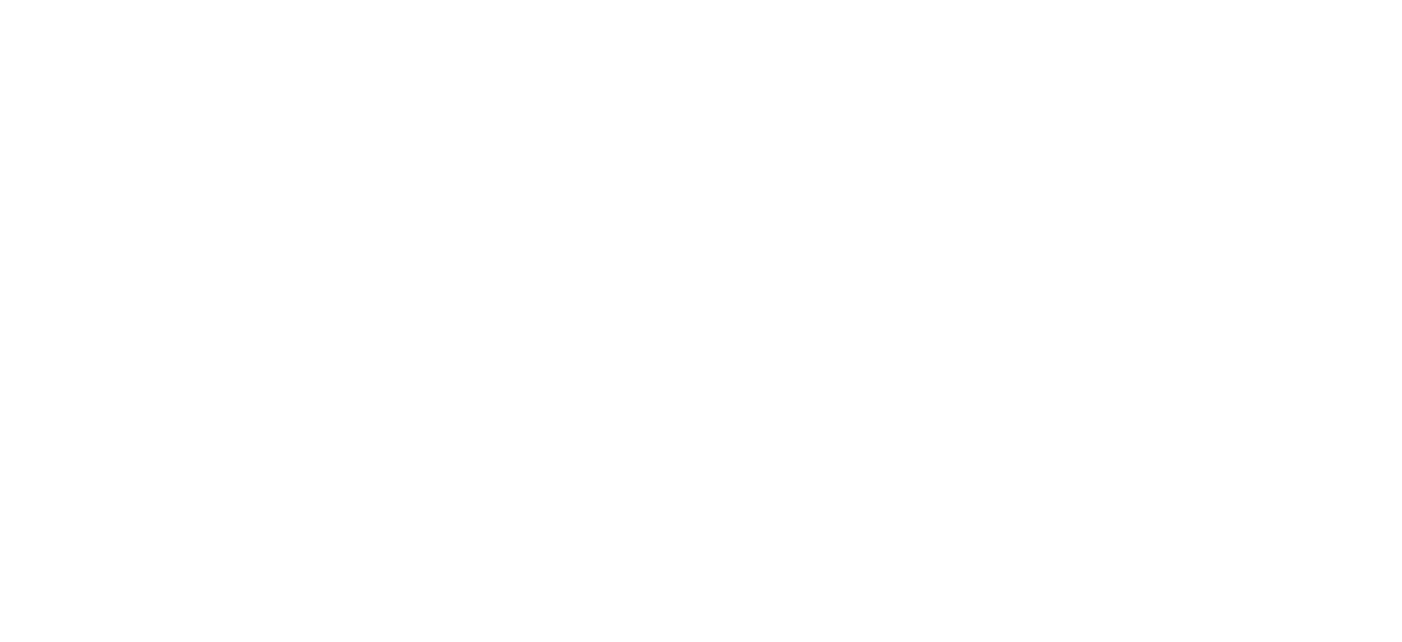
select select "***"
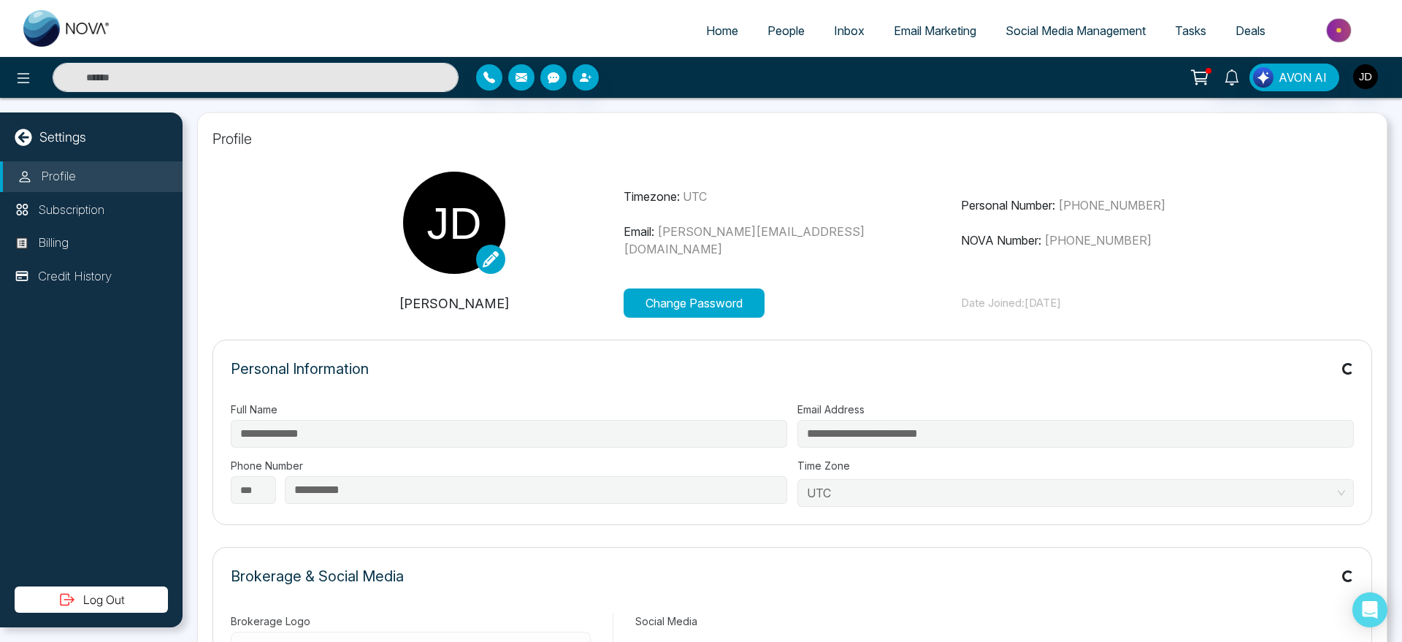
type input "**********"
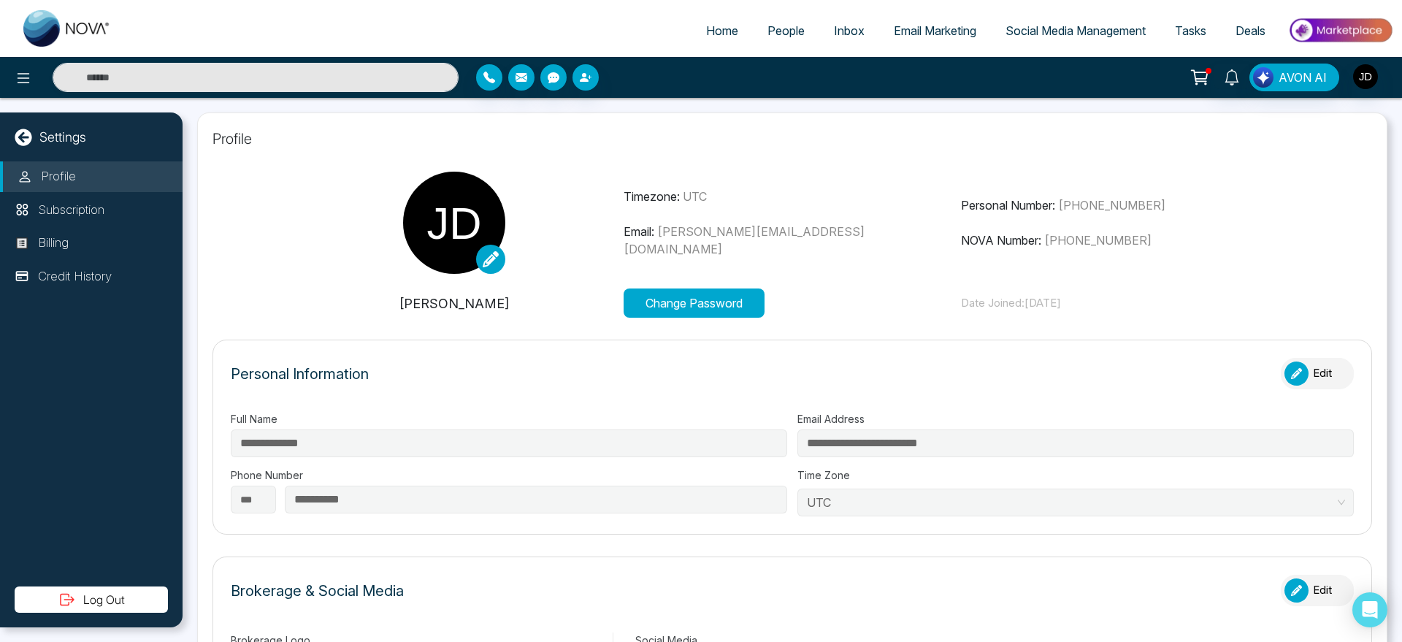
click at [735, 32] on link "Home" at bounding box center [721, 31] width 61 height 28
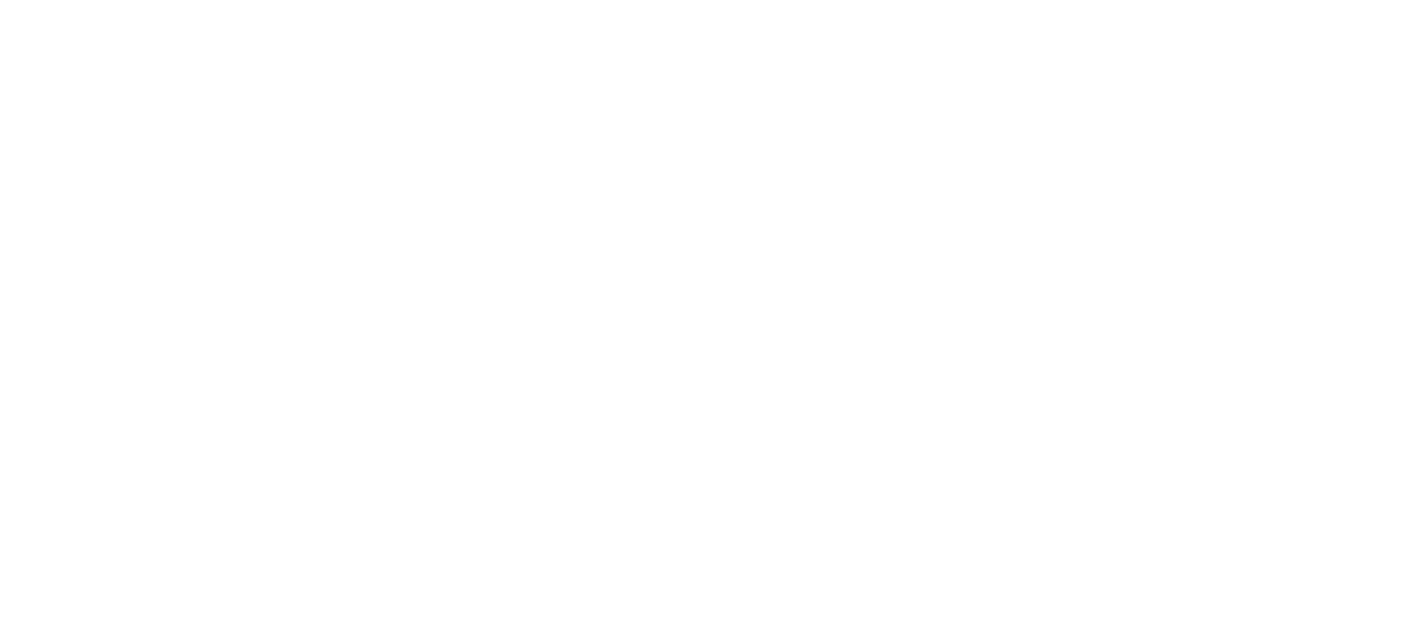
select select "***"
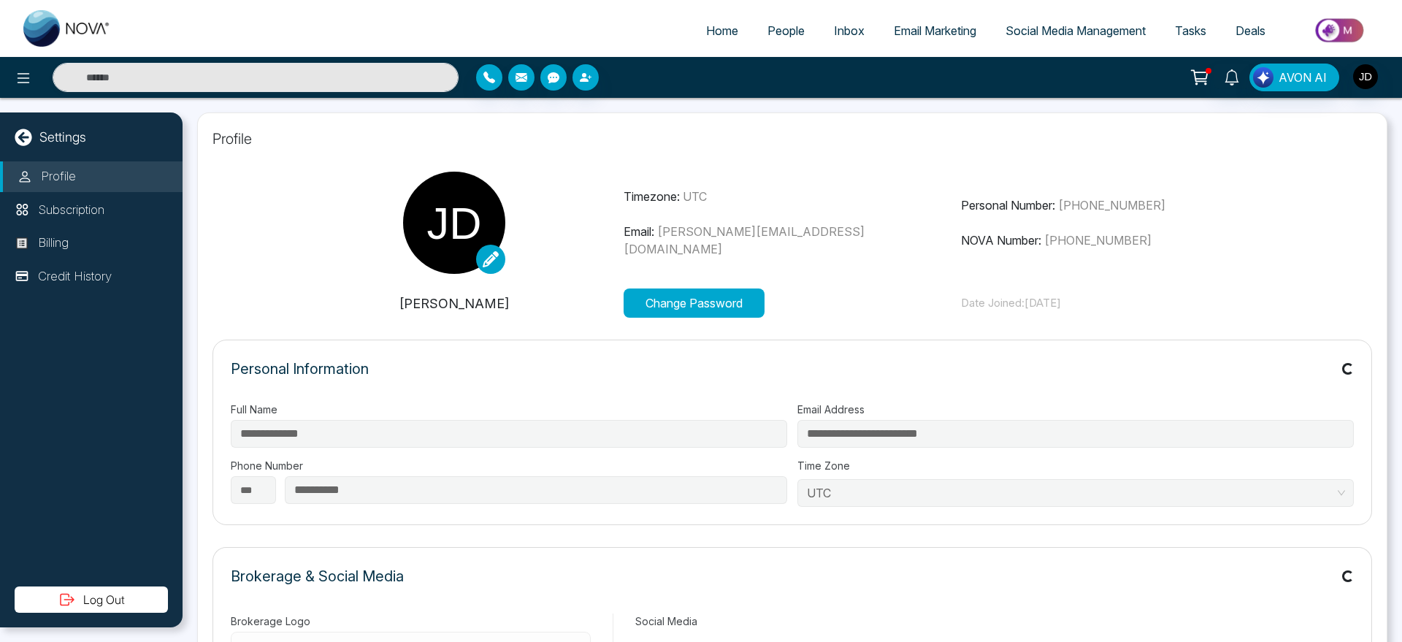
type input "**********"
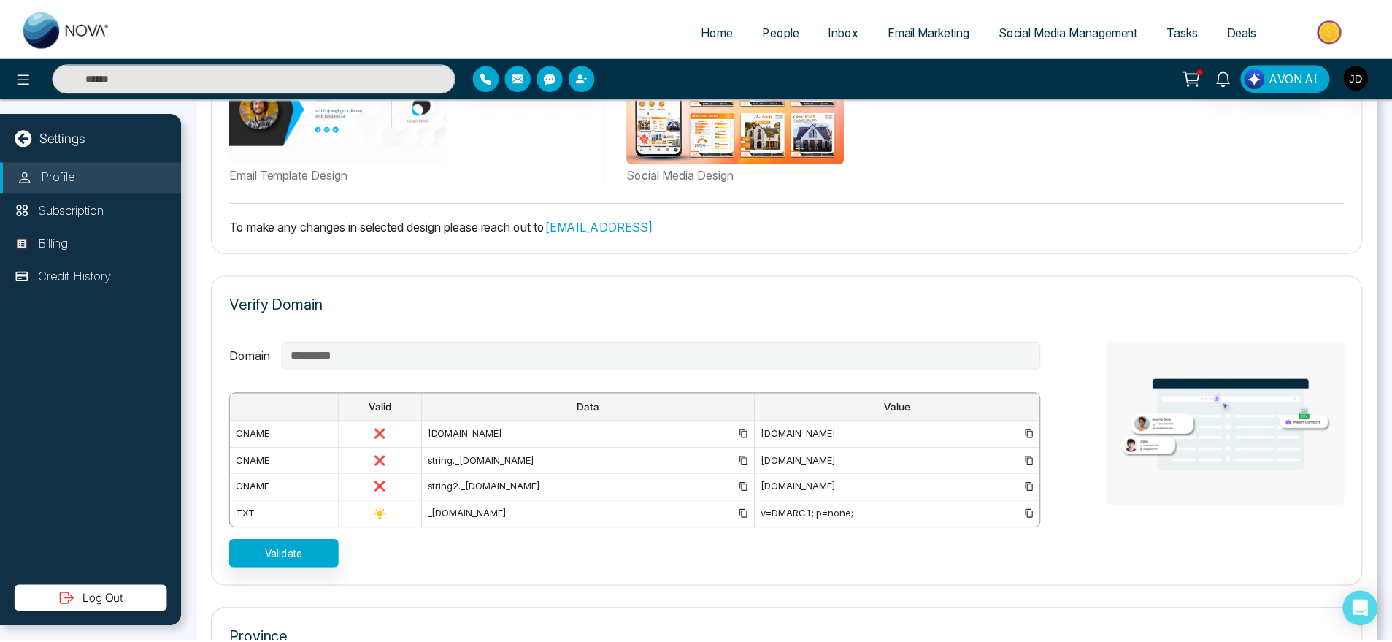
scroll to position [903, 0]
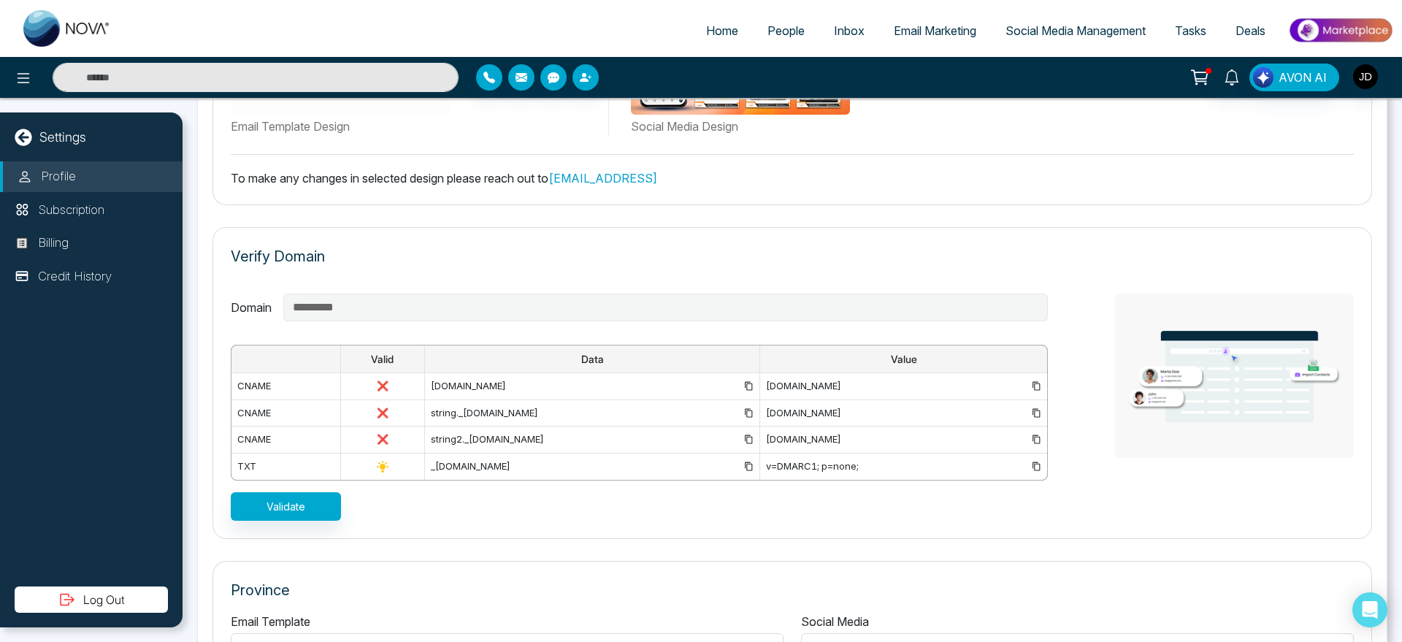
click at [728, 27] on span "Home" at bounding box center [722, 30] width 32 height 15
select select "*"
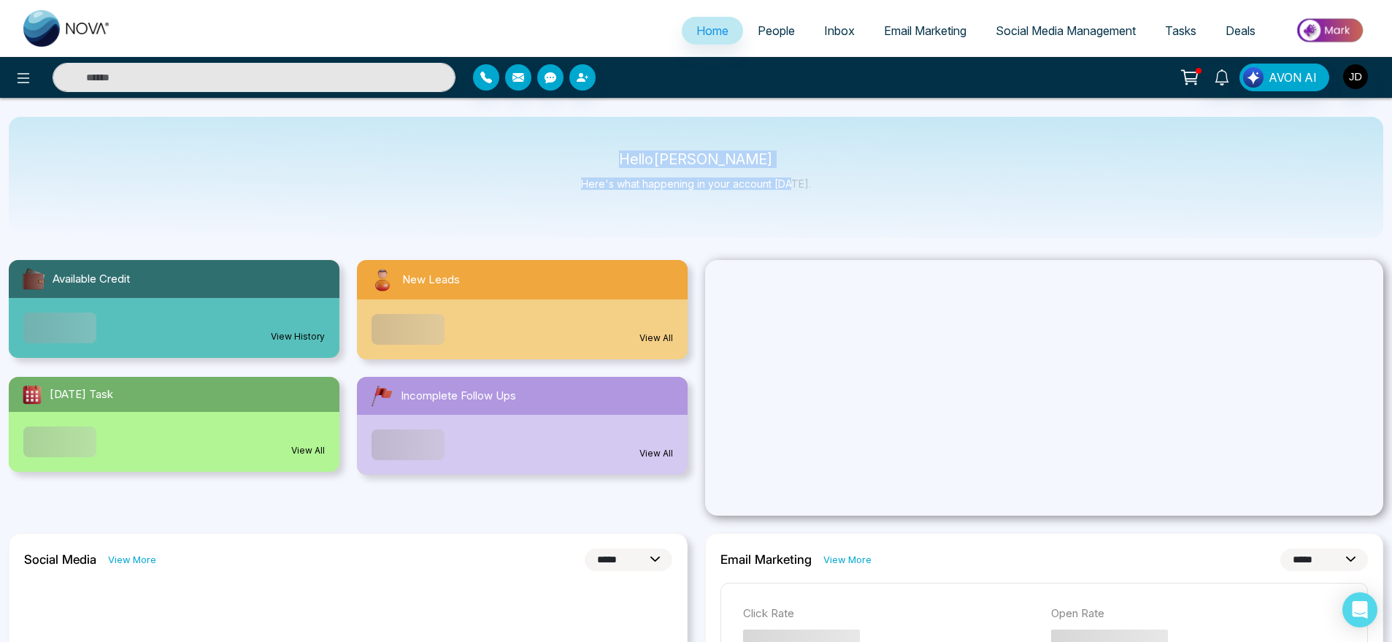
drag, startPoint x: 597, startPoint y: 158, endPoint x: 797, endPoint y: 196, distance: 204.3
click at [797, 196] on div "Hello John M. Davis Here's what happening in your account today." at bounding box center [696, 177] width 230 height 48
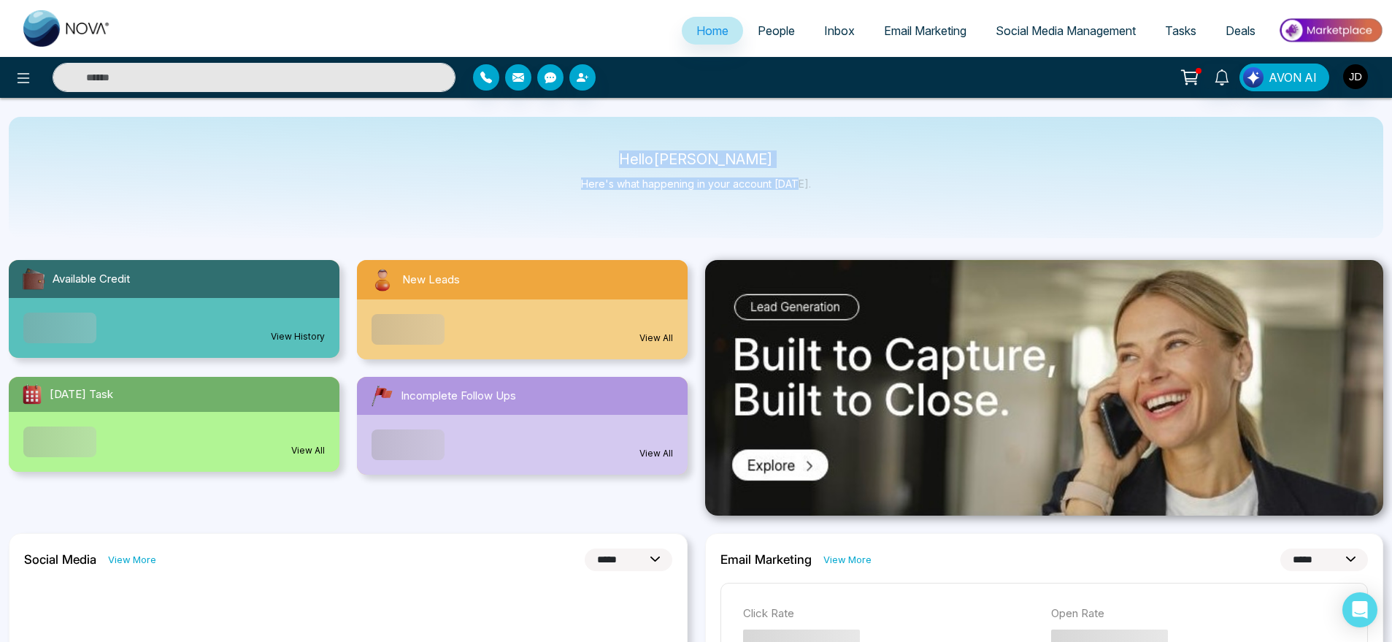
click at [797, 196] on div "Hello John M. Davis Here's what happening in your account today." at bounding box center [696, 177] width 230 height 48
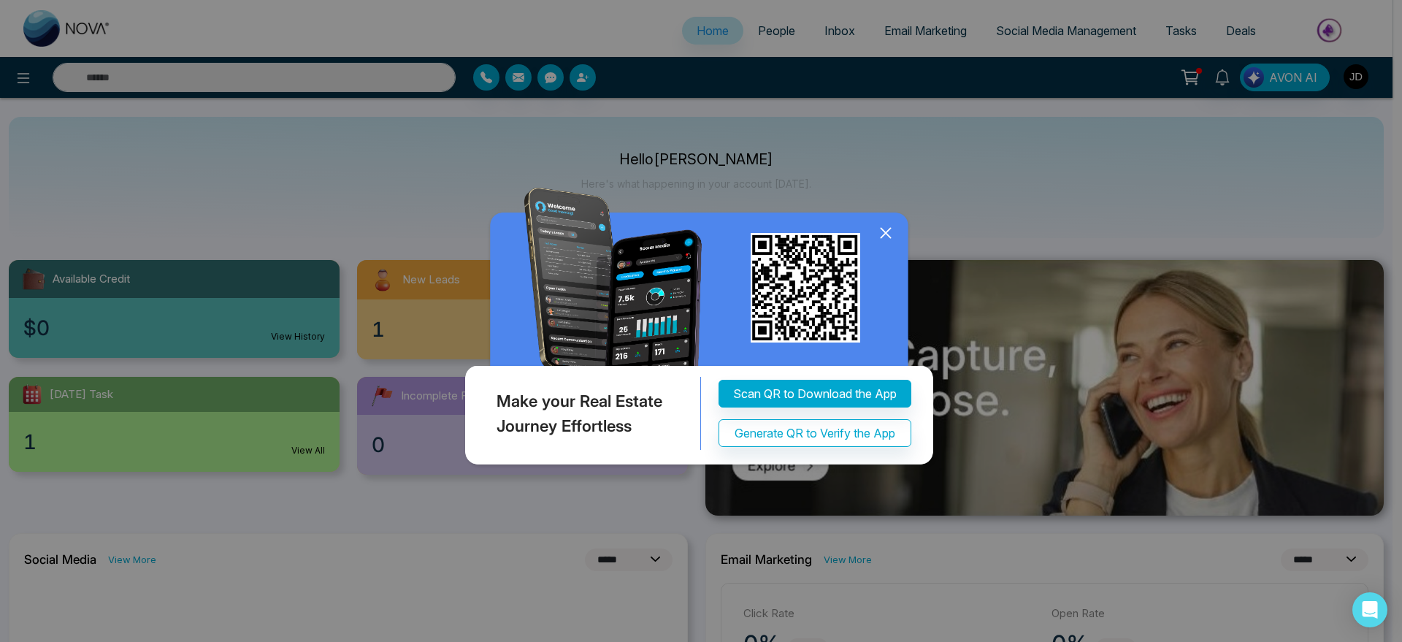
click at [889, 244] on icon at bounding box center [886, 233] width 22 height 22
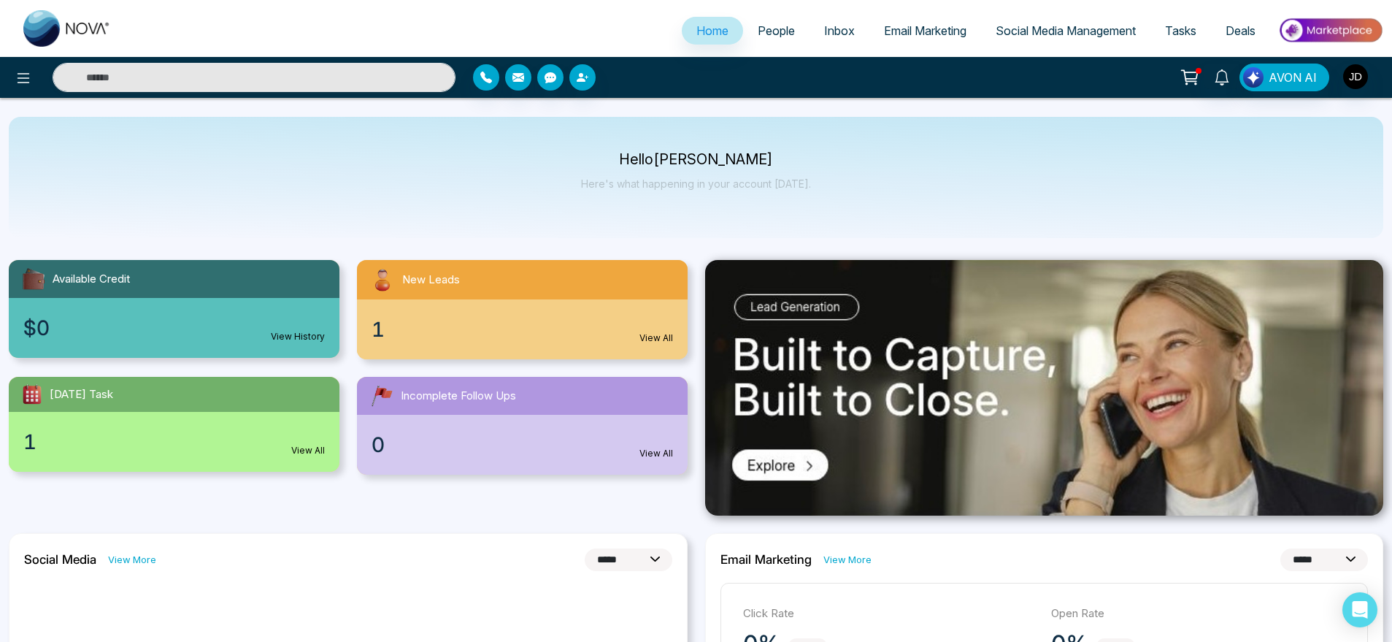
click at [776, 44] on link "People" at bounding box center [776, 31] width 66 height 28
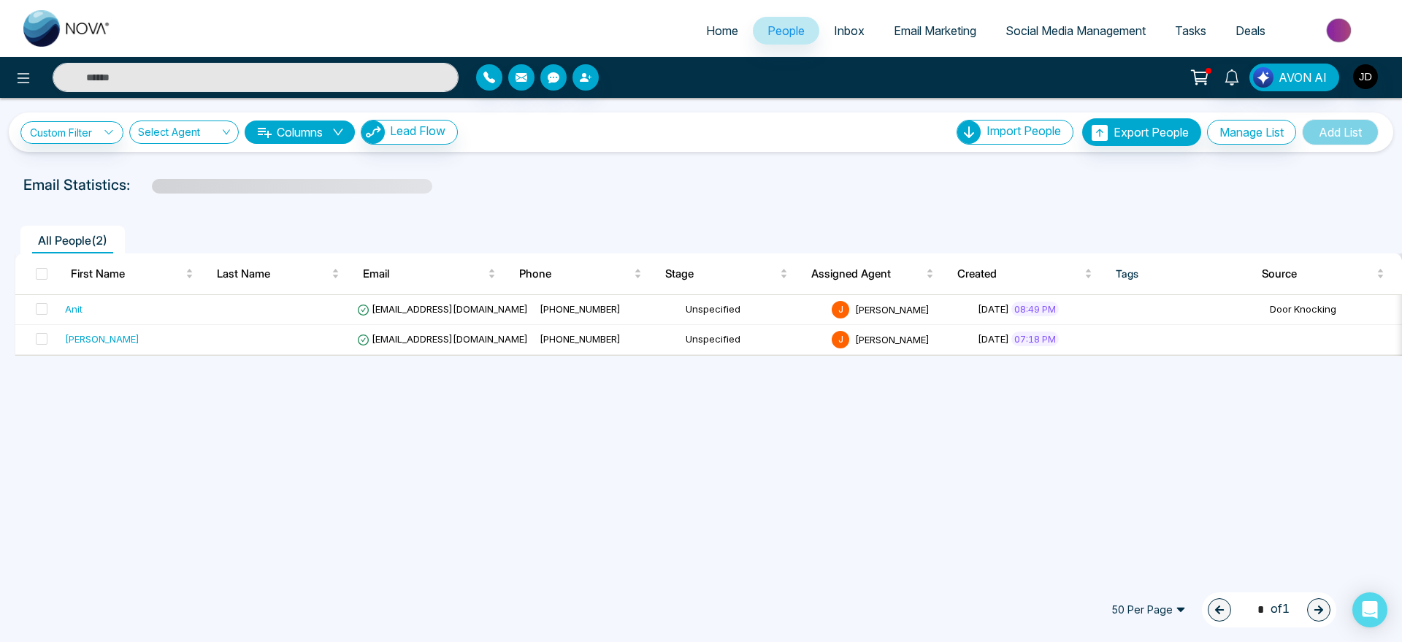
click at [841, 30] on span "Inbox" at bounding box center [849, 30] width 31 height 15
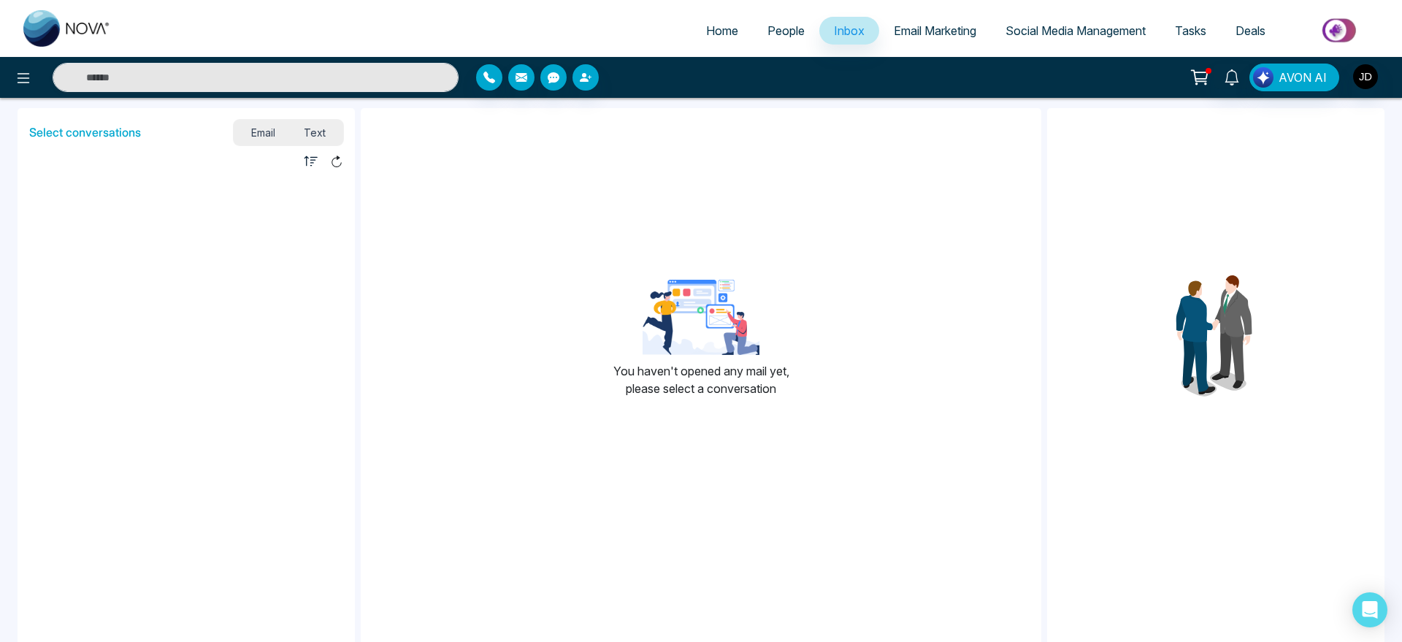
click at [716, 25] on span "Home" at bounding box center [722, 30] width 32 height 15
click at [706, 34] on span "Home" at bounding box center [722, 30] width 32 height 15
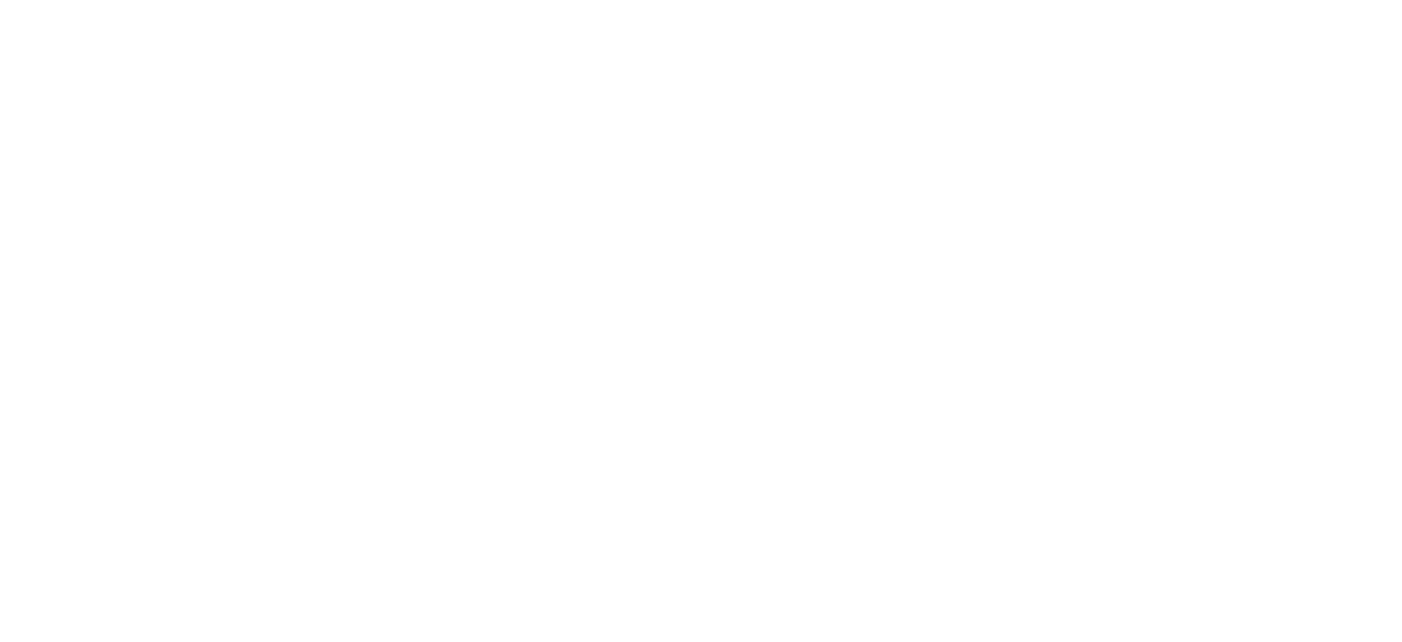
select select "*"
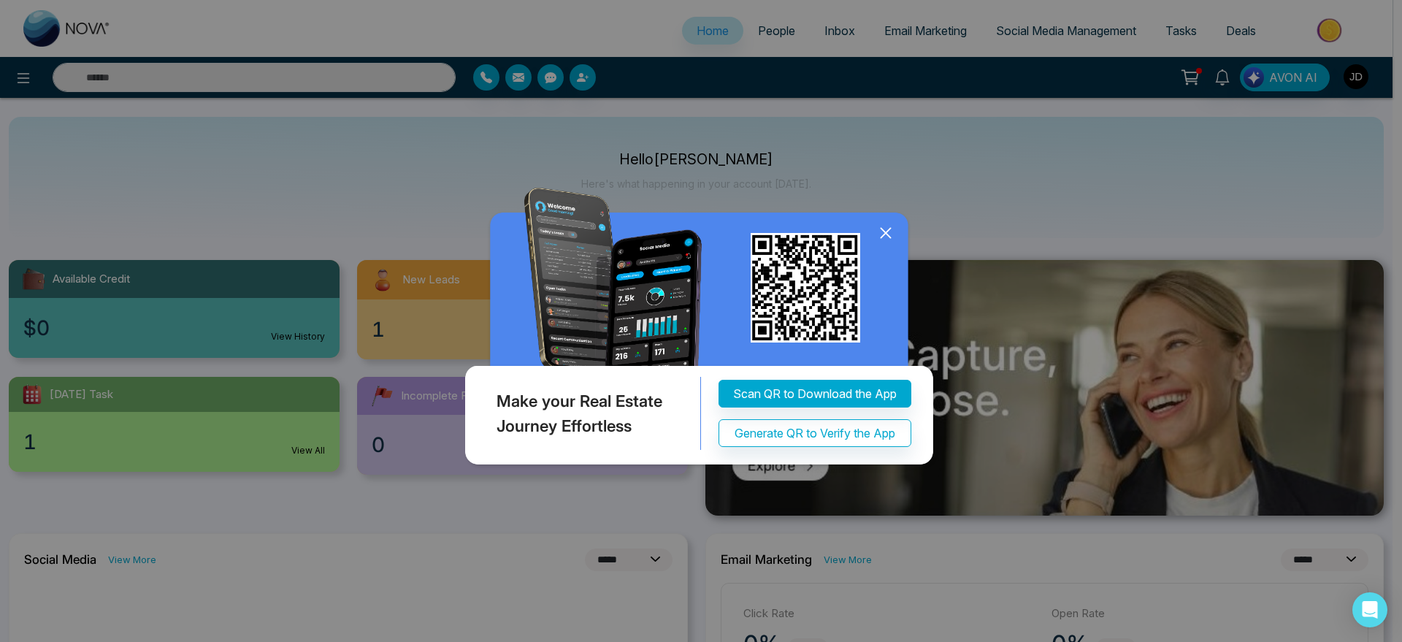
click at [888, 227] on icon at bounding box center [886, 233] width 22 height 22
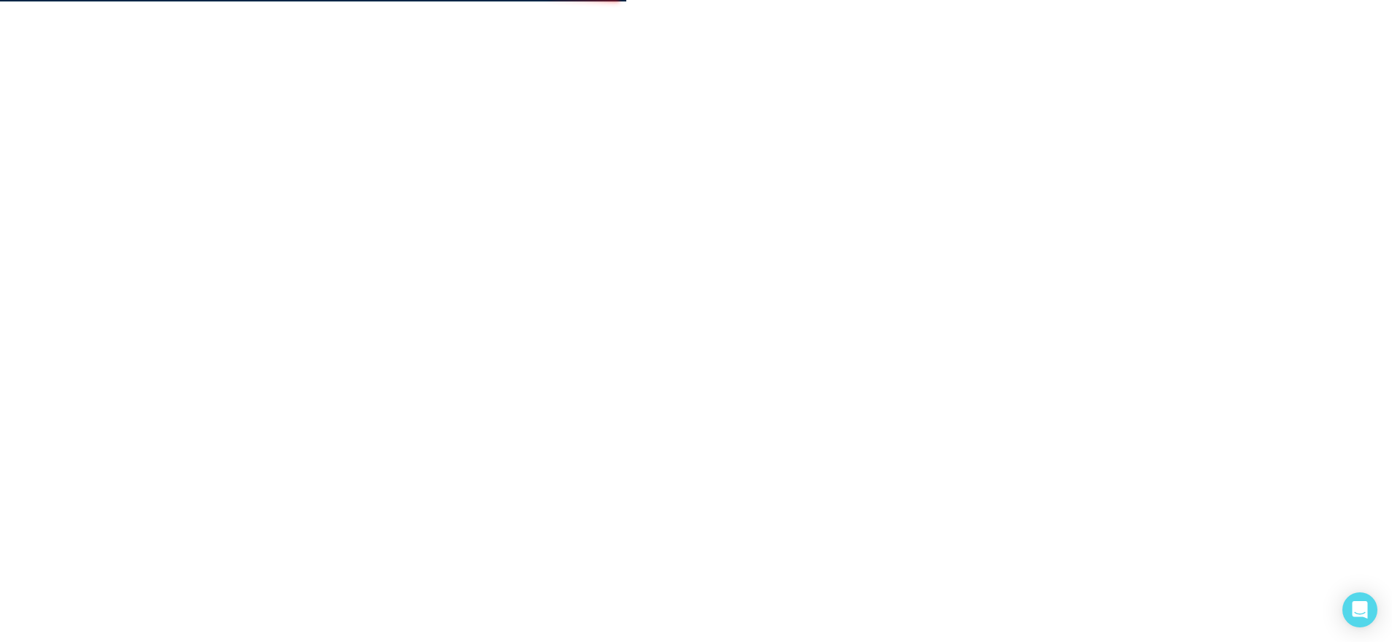
select select "*"
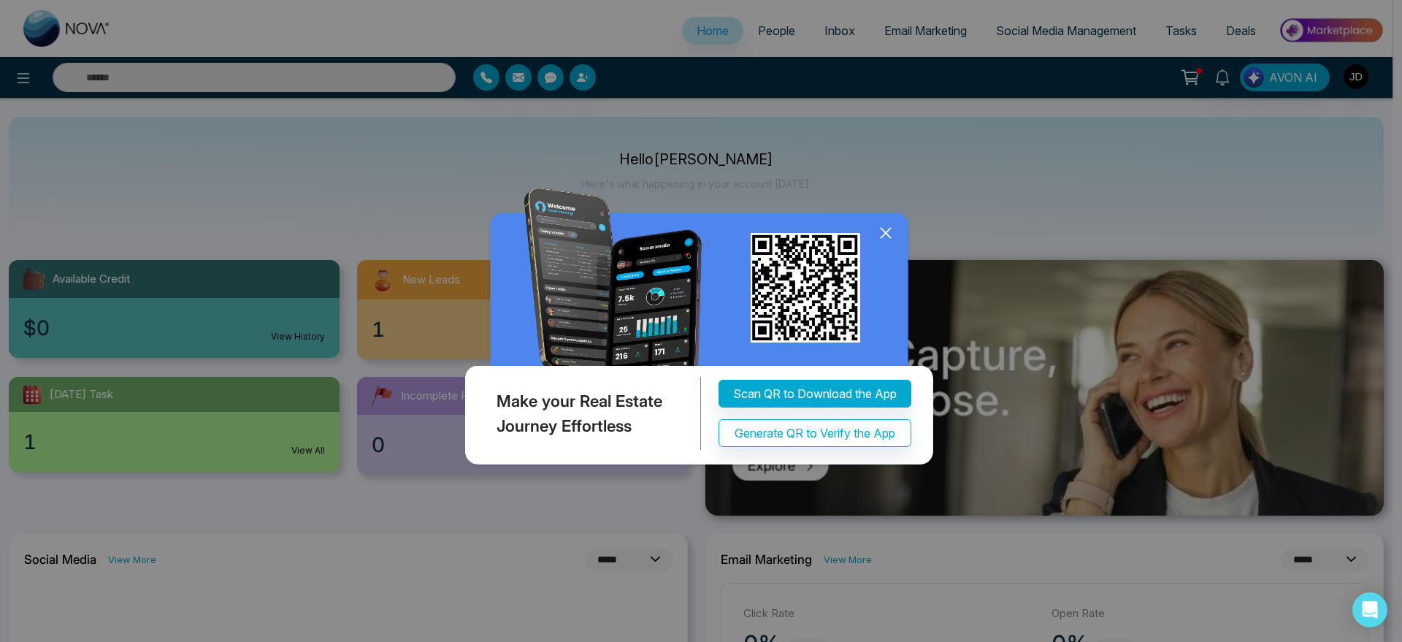
click at [881, 233] on icon at bounding box center [886, 233] width 22 height 22
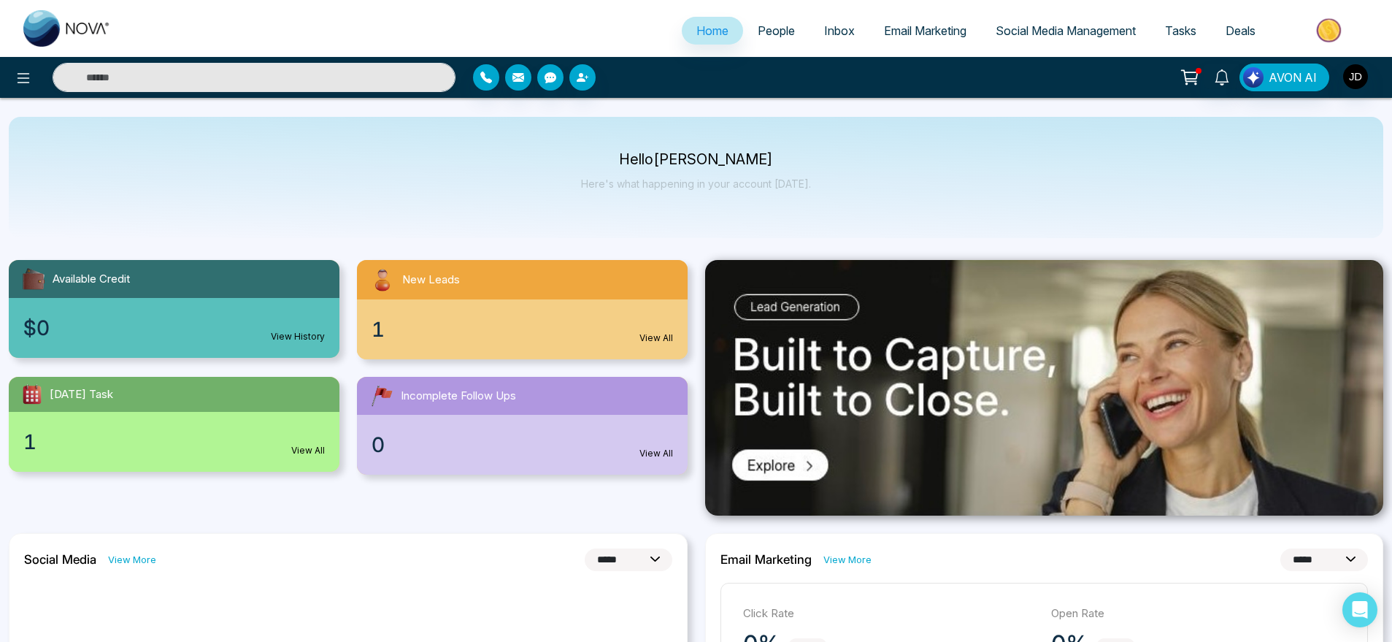
click at [758, 35] on span "People" at bounding box center [776, 30] width 37 height 15
